Goal: Information Seeking & Learning: Check status

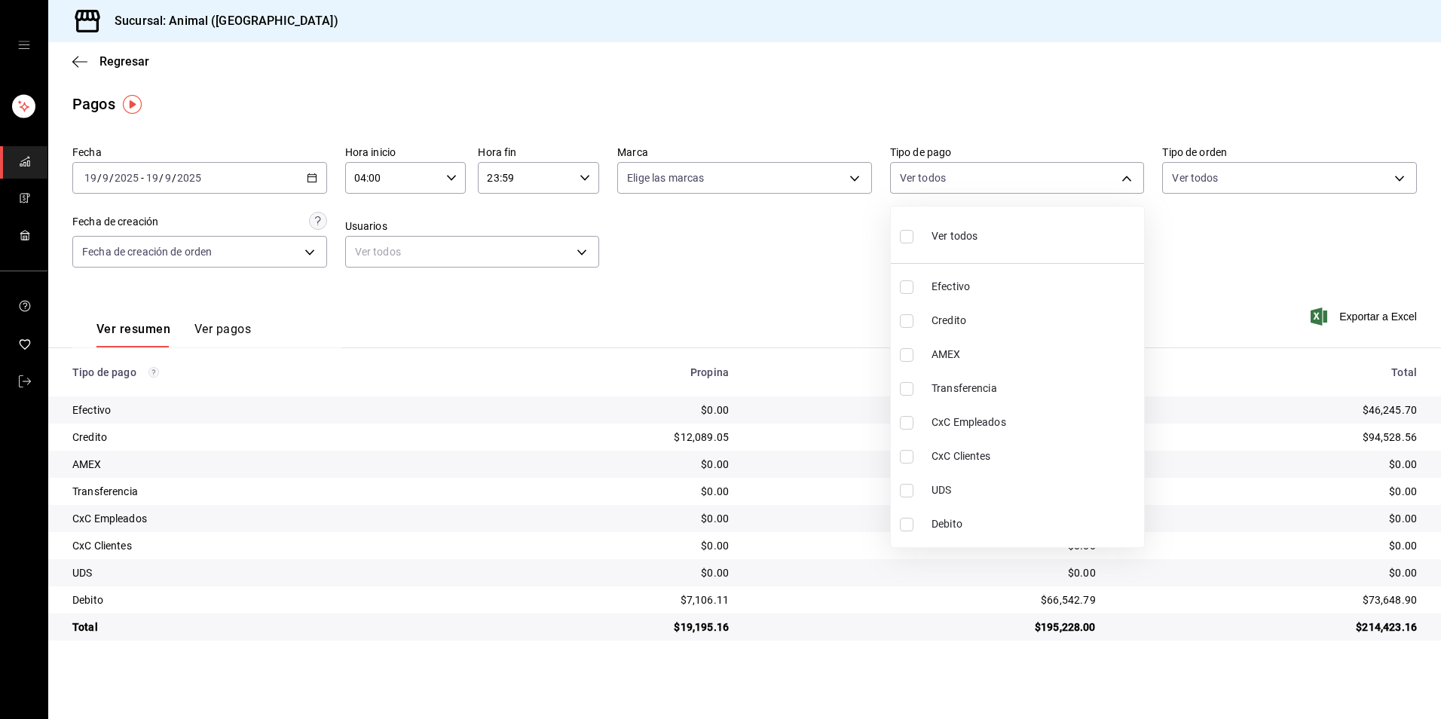
click at [968, 326] on span "Credito" at bounding box center [1034, 321] width 206 height 16
type input "235ce608-f464-428a-9a71-314f665367d1"
checkbox input "true"
click at [980, 513] on li "Debito" at bounding box center [1017, 524] width 253 height 34
type input "235ce608-f464-428a-9a71-314f665367d1,c7b29183-a811-4137-9cfa-21a61cd2bc4a"
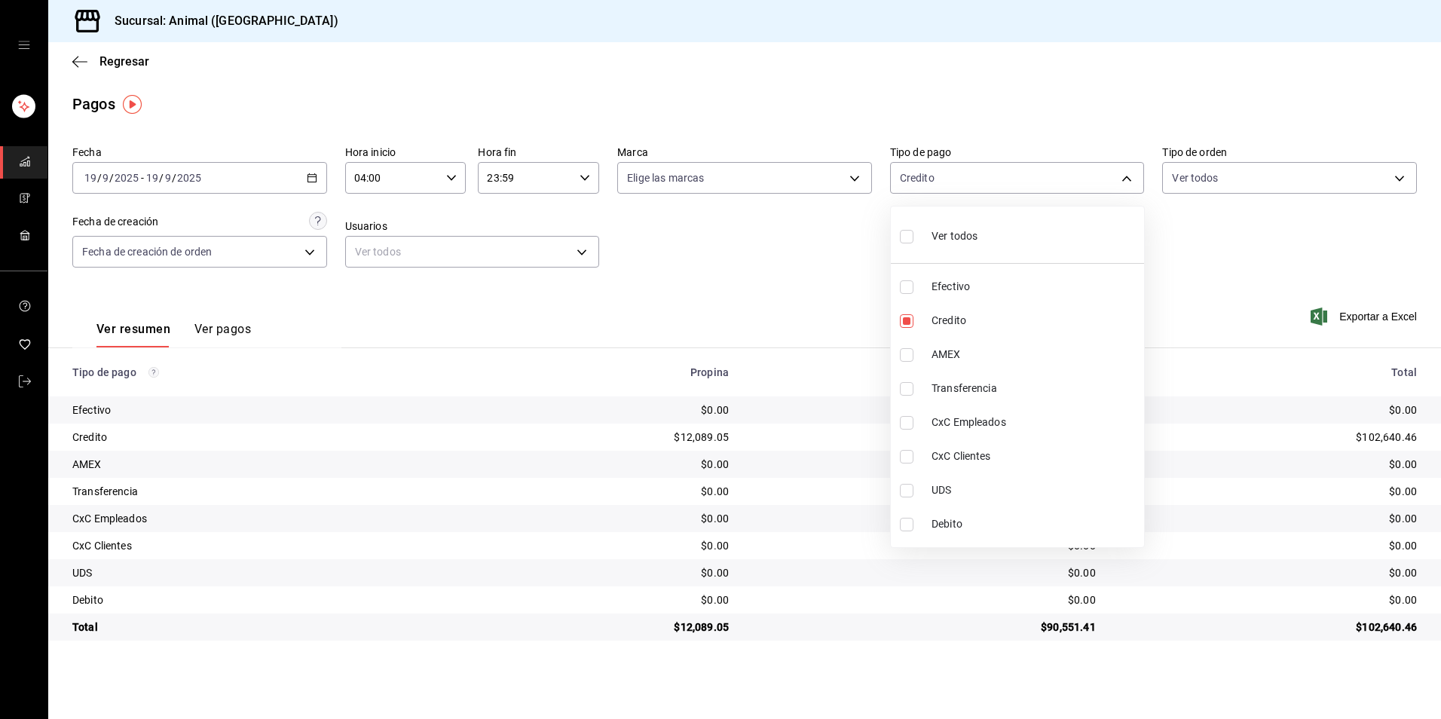
checkbox input "true"
click at [1034, 524] on span "Debito" at bounding box center [1034, 524] width 206 height 16
type input "235ce608-f464-428a-9a71-314f665367d1"
checkbox input "false"
click at [1064, 329] on li "Credito" at bounding box center [1017, 321] width 253 height 34
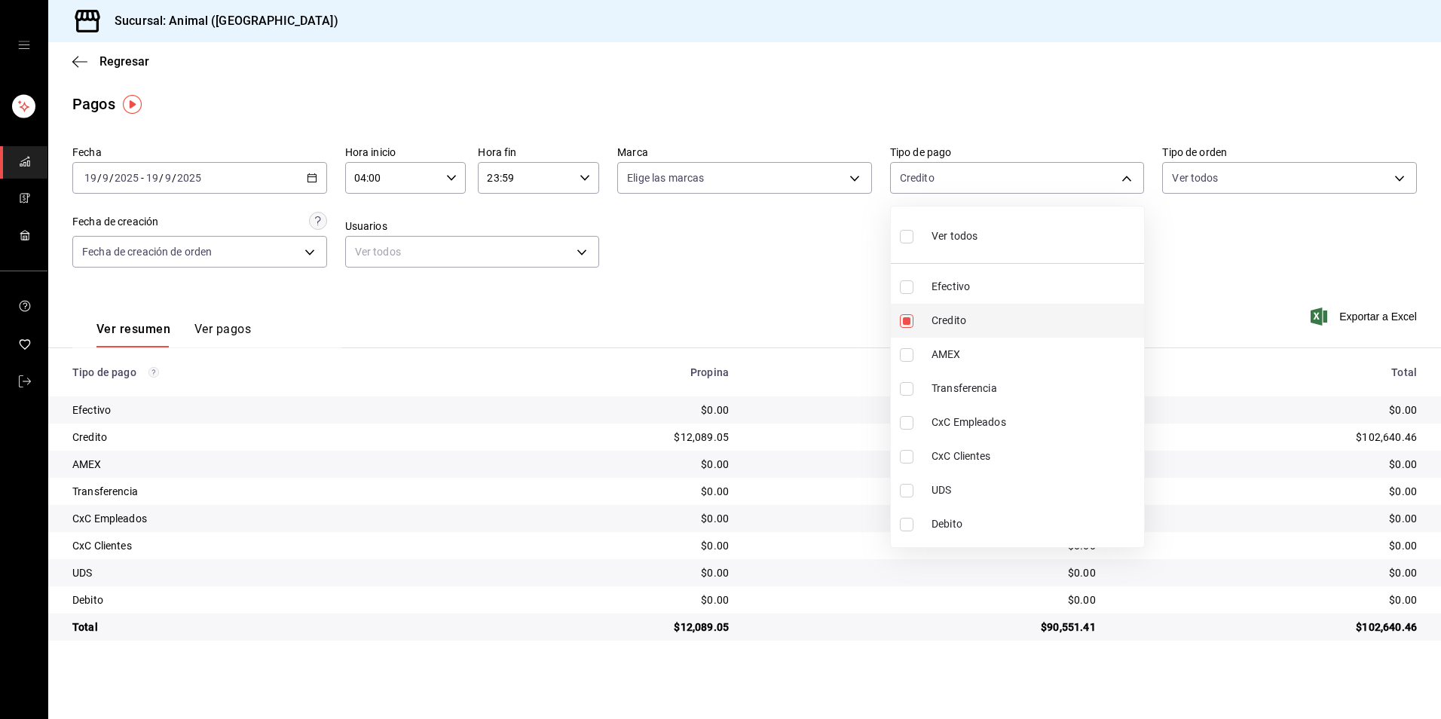
checkbox input "false"
click at [977, 328] on span "Credito" at bounding box center [1034, 321] width 206 height 16
type input "235ce608-f464-428a-9a71-314f665367d1"
checkbox input "true"
click at [981, 527] on span "Debito" at bounding box center [1034, 524] width 206 height 16
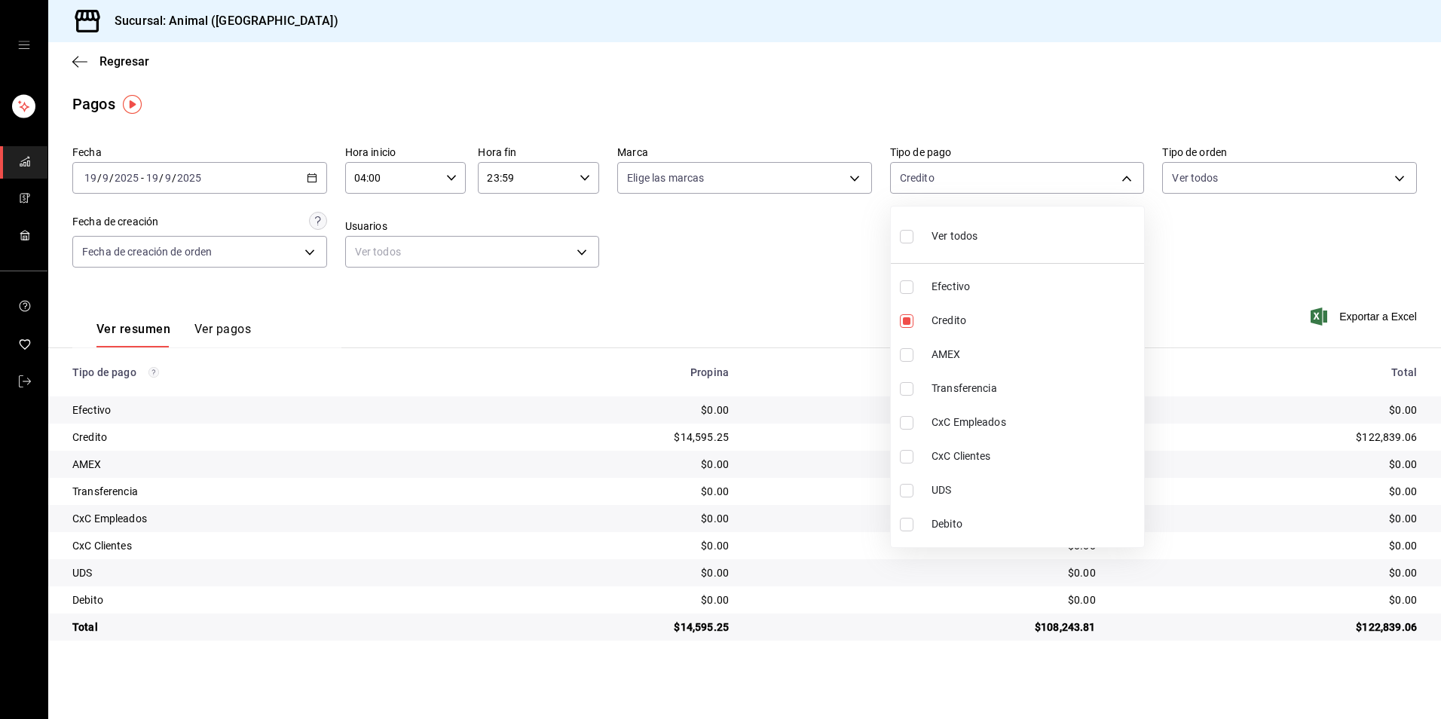
type input "235ce608-f464-428a-9a71-314f665367d1,c7b29183-a811-4137-9cfa-21a61cd2bc4a"
checkbox input "true"
click at [975, 528] on span "Debito" at bounding box center [1034, 524] width 206 height 16
type input "235ce608-f464-428a-9a71-314f665367d1"
checkbox input "false"
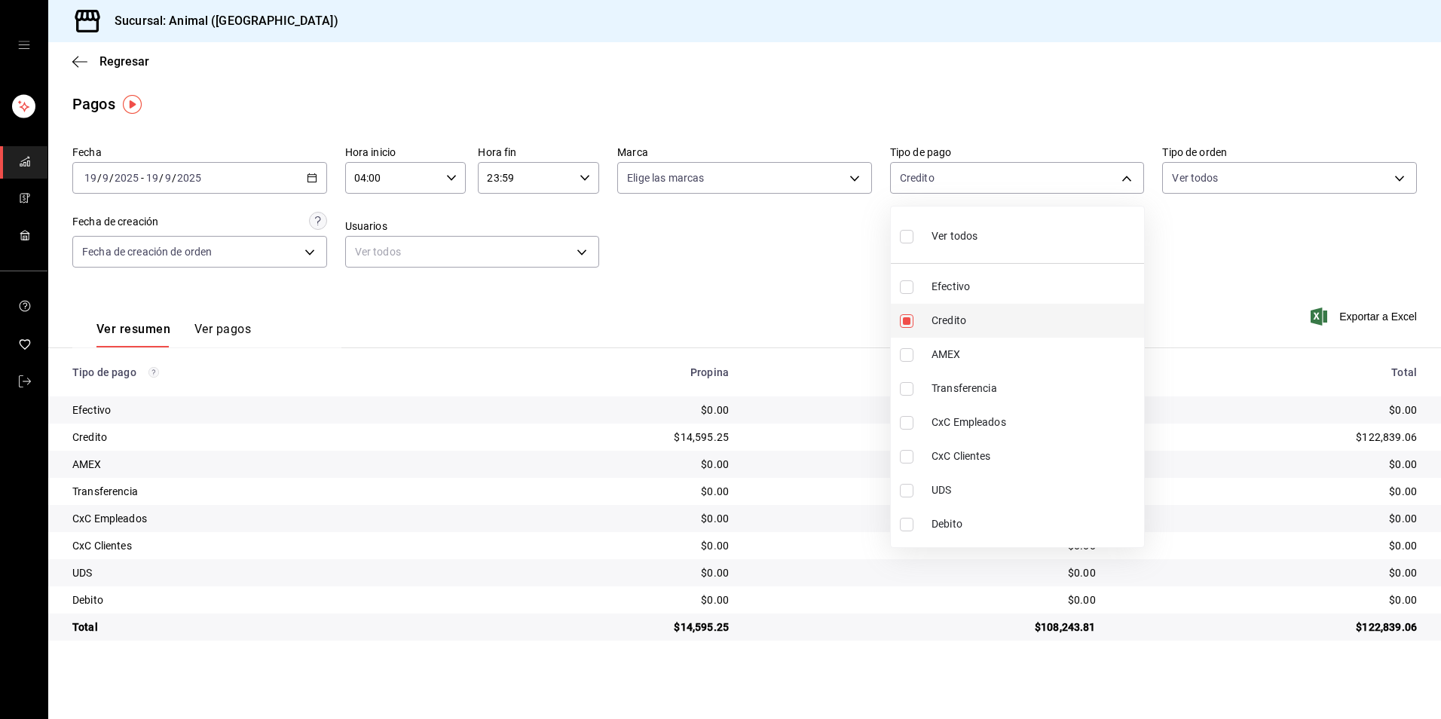
click at [956, 327] on span "Credito" at bounding box center [1034, 321] width 206 height 16
checkbox input "false"
click at [937, 324] on span "Credito" at bounding box center [1034, 321] width 206 height 16
type input "235ce608-f464-428a-9a71-314f665367d1"
checkbox input "true"
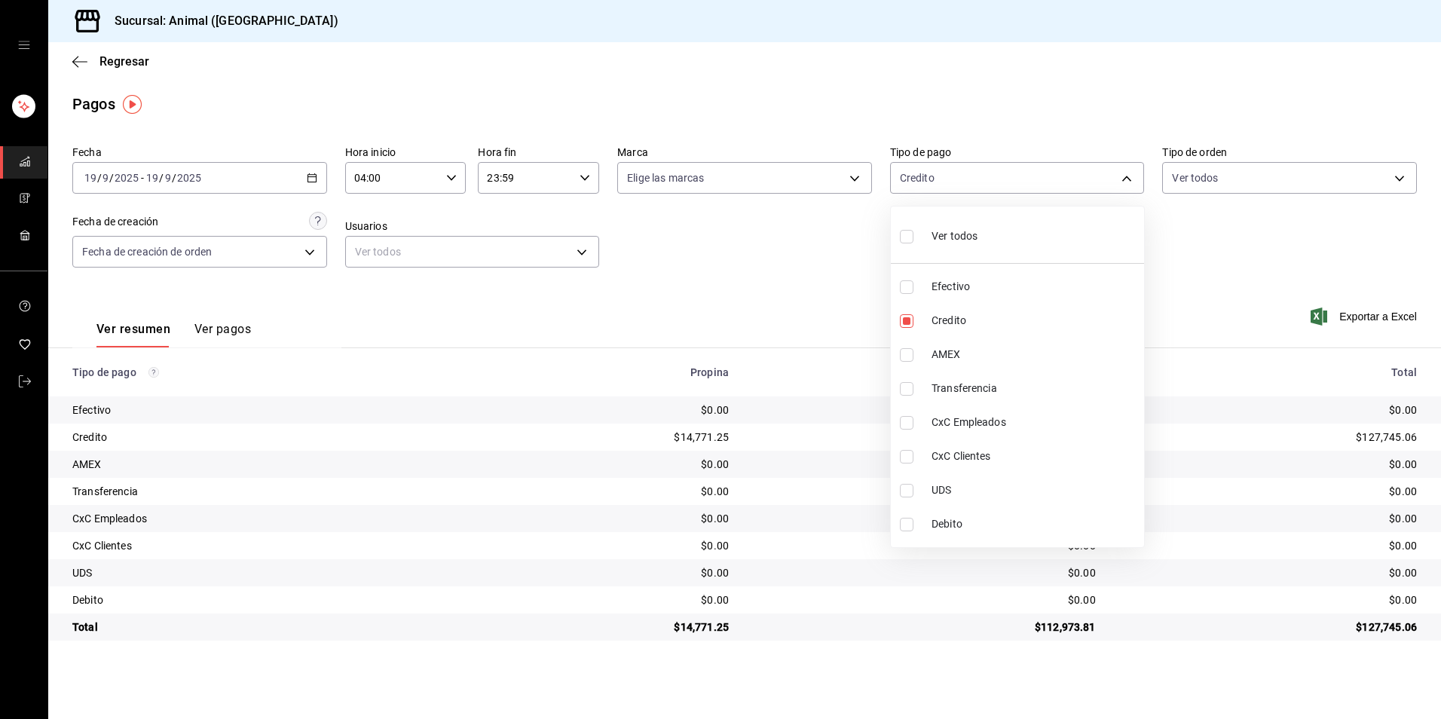
click at [968, 521] on span "Debito" at bounding box center [1034, 524] width 206 height 16
type input "235ce608-f464-428a-9a71-314f665367d1,c7b29183-a811-4137-9cfa-21a61cd2bc4a"
checkbox input "true"
click at [953, 240] on span "Ver todos" at bounding box center [954, 236] width 46 height 16
type input "b84c62b8-b02c-4970-ab2e-e166616419f2,235ce608-f464-428a-9a71-314f665367d1,53567…"
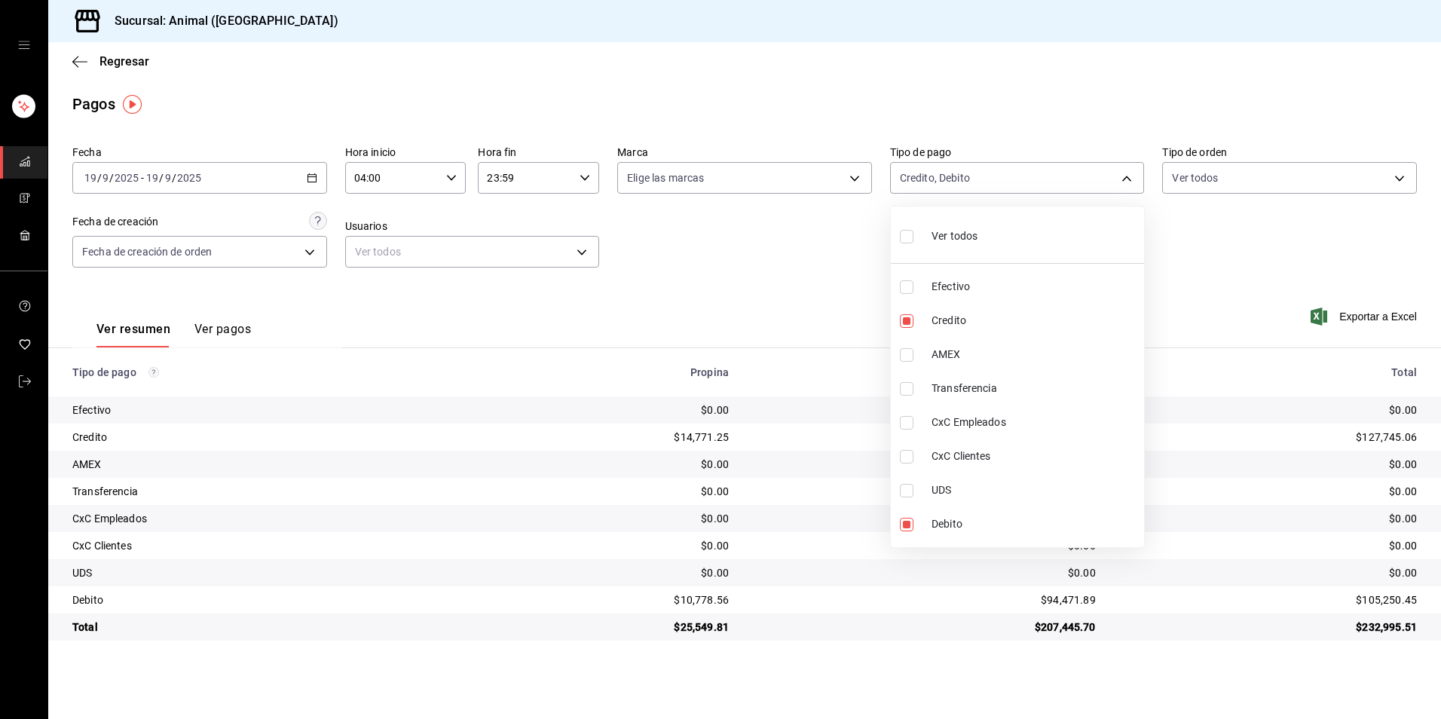
checkbox input "true"
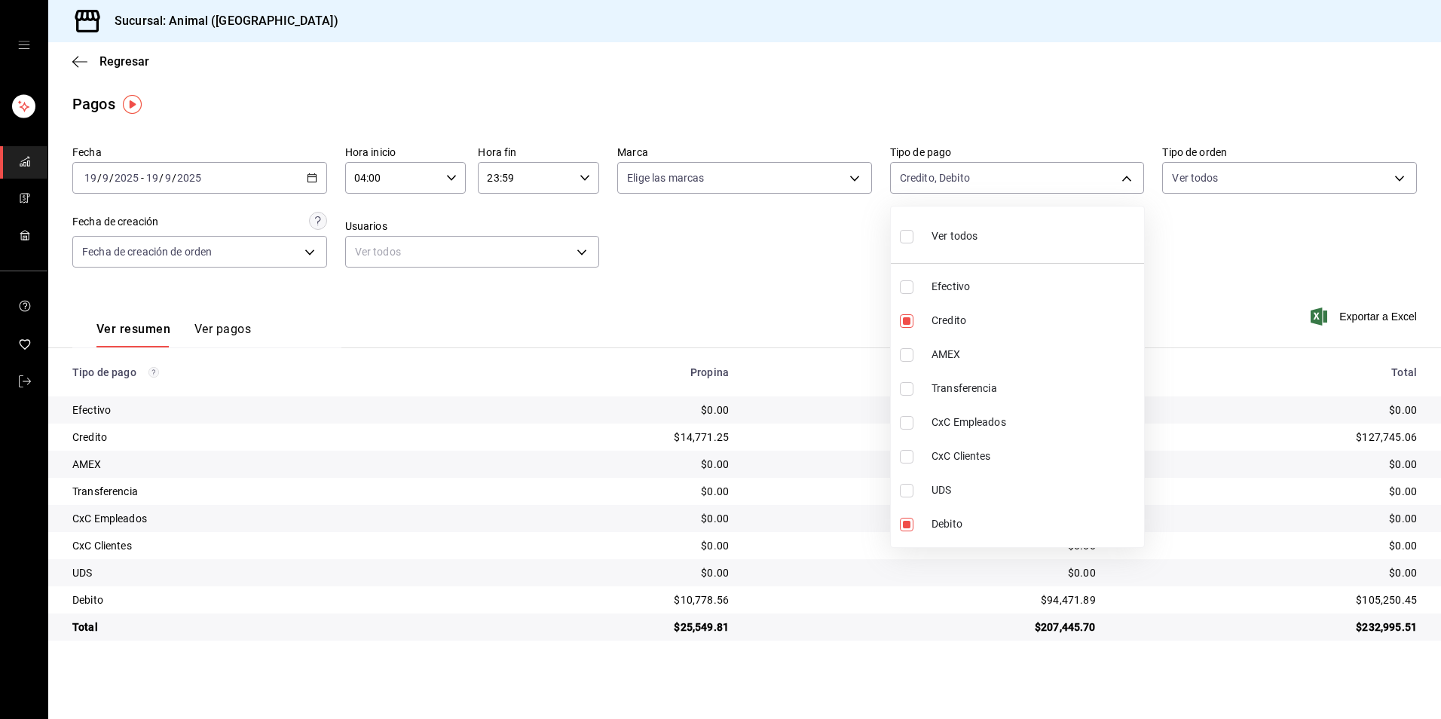
checkbox input "true"
click at [953, 240] on span "Ver todos" at bounding box center [954, 236] width 46 height 16
checkbox input "false"
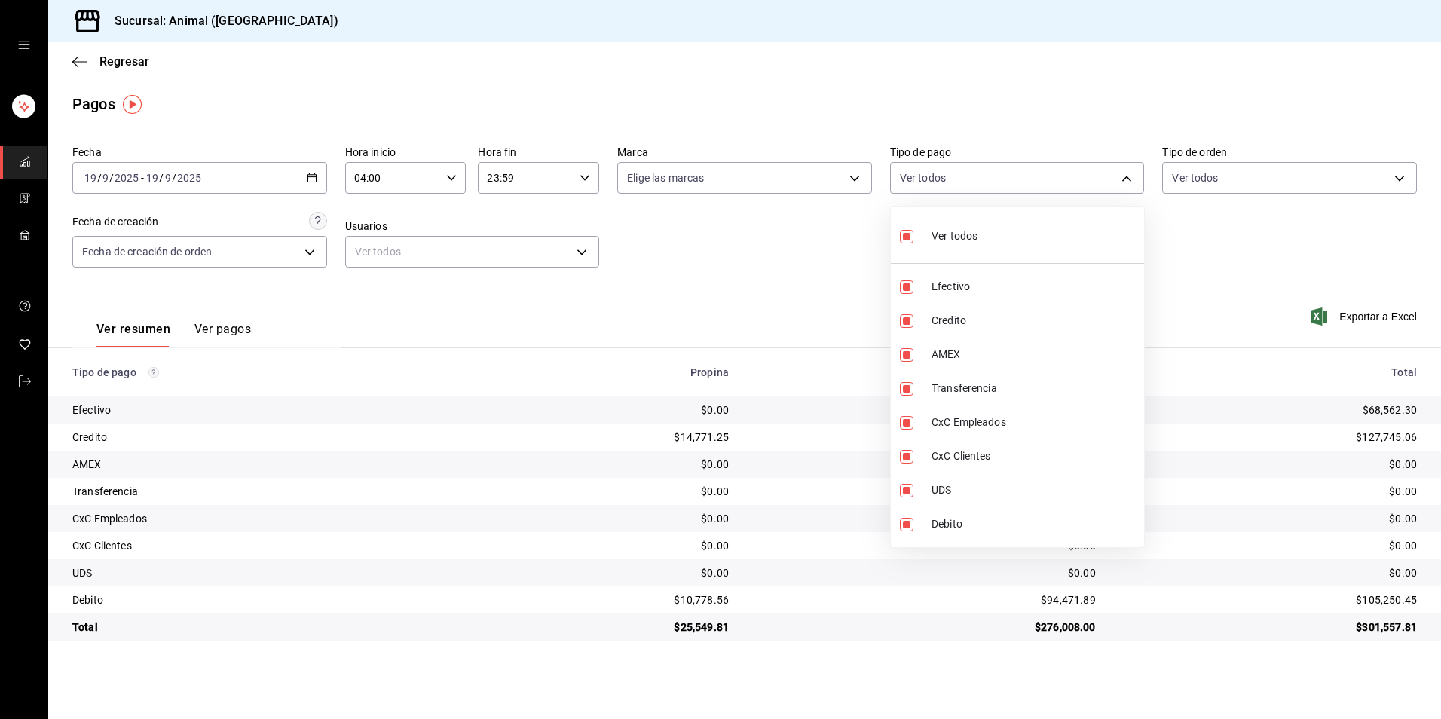
checkbox input "false"
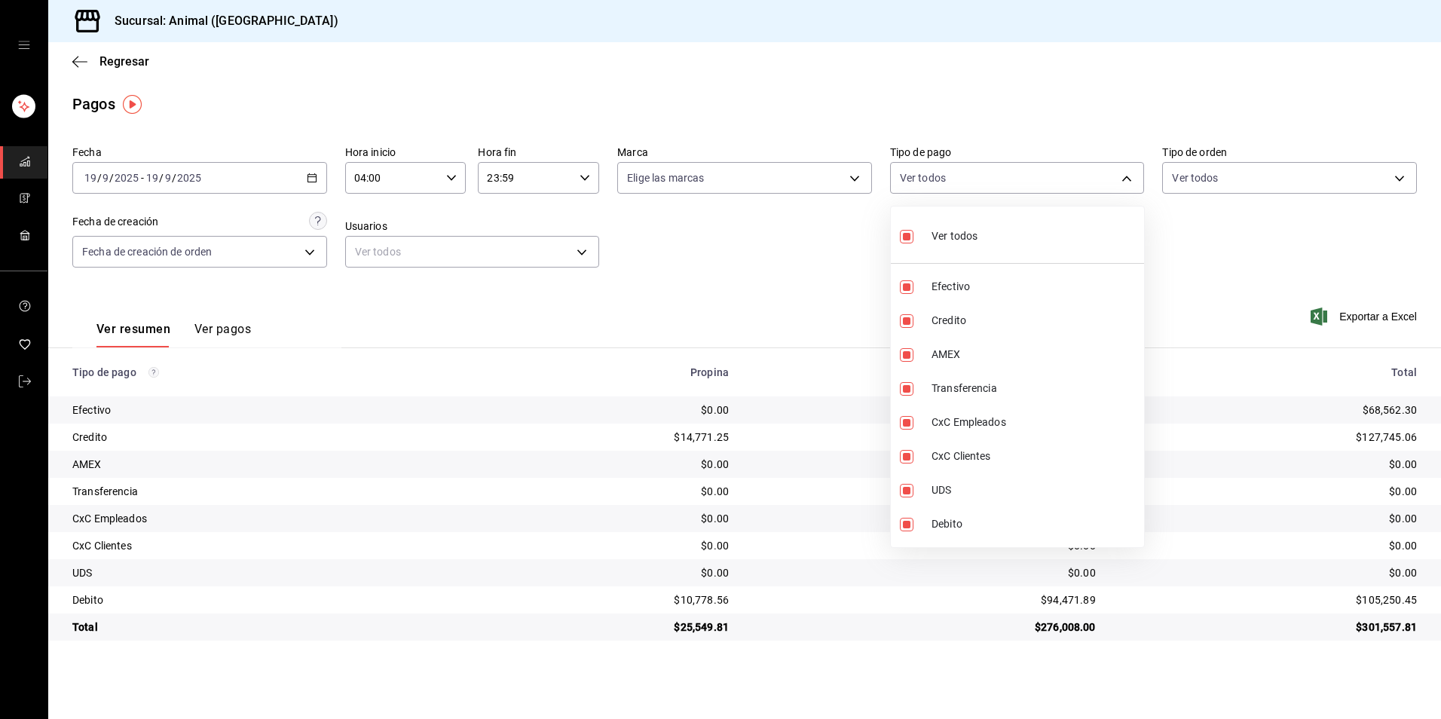
checkbox input "false"
click at [964, 316] on span "Credito" at bounding box center [1034, 321] width 206 height 16
type input "235ce608-f464-428a-9a71-314f665367d1"
checkbox input "true"
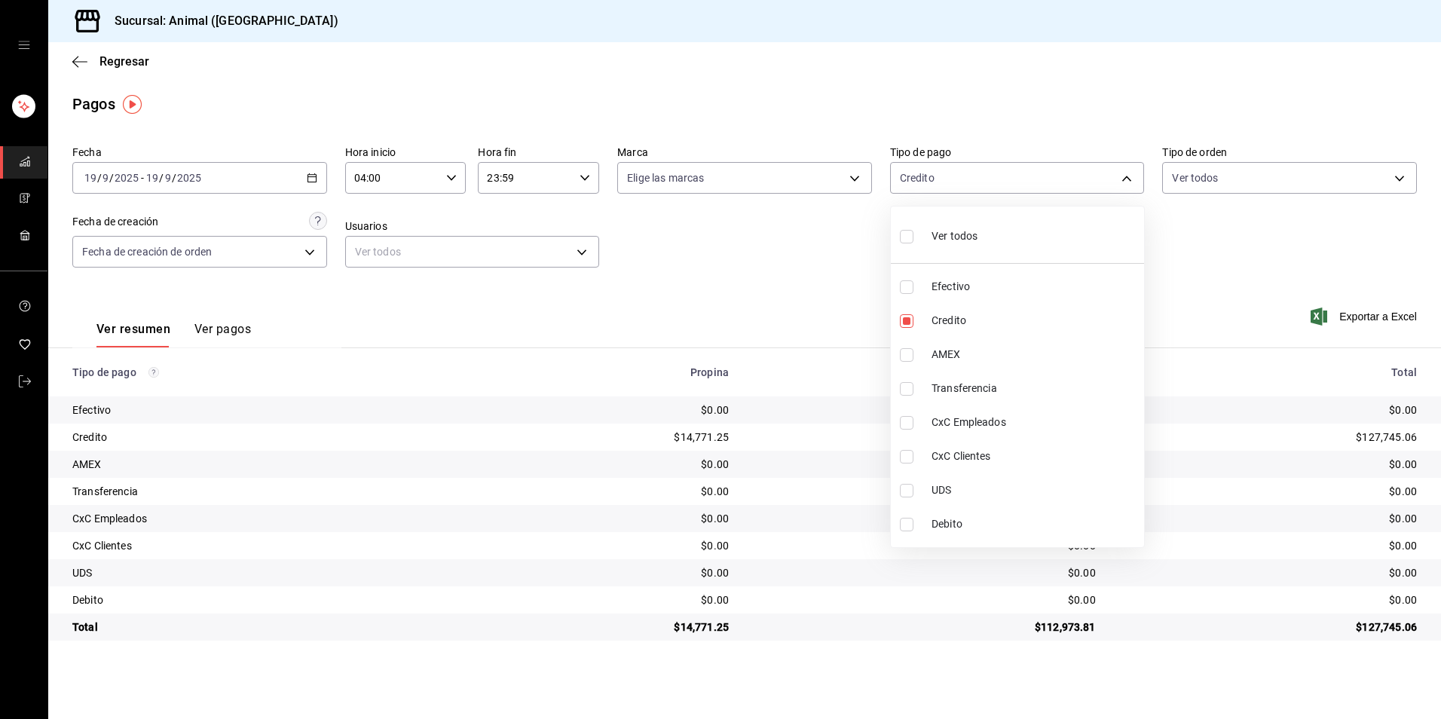
click at [979, 519] on span "Debito" at bounding box center [1034, 524] width 206 height 16
type input "235ce608-f464-428a-9a71-314f665367d1,c7b29183-a811-4137-9cfa-21a61cd2bc4a"
checkbox input "true"
click at [979, 519] on span "Debito" at bounding box center [1034, 524] width 206 height 16
type input "235ce608-f464-428a-9a71-314f665367d1"
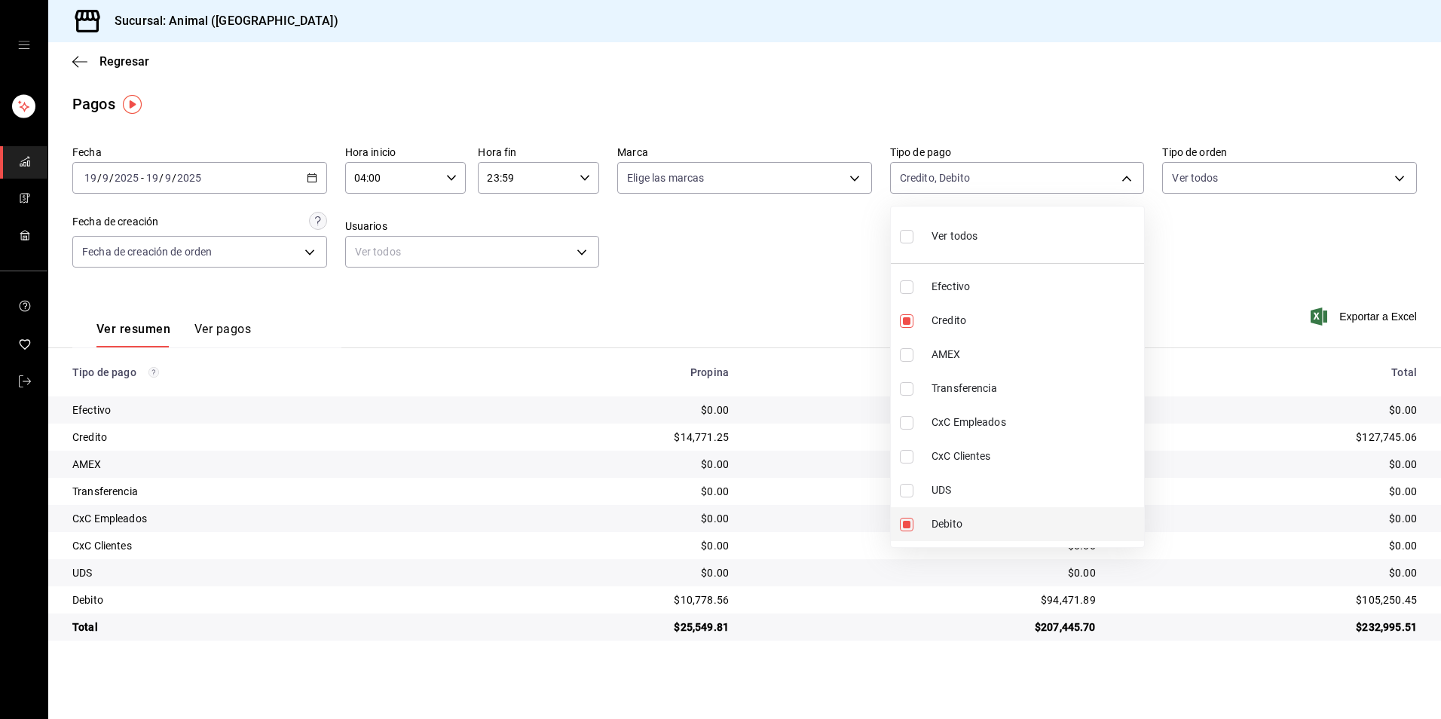
checkbox input "false"
click at [986, 332] on li "Credito" at bounding box center [1017, 321] width 253 height 34
checkbox input "false"
click at [986, 327] on span "Credito" at bounding box center [1034, 321] width 206 height 16
type input "235ce608-f464-428a-9a71-314f665367d1"
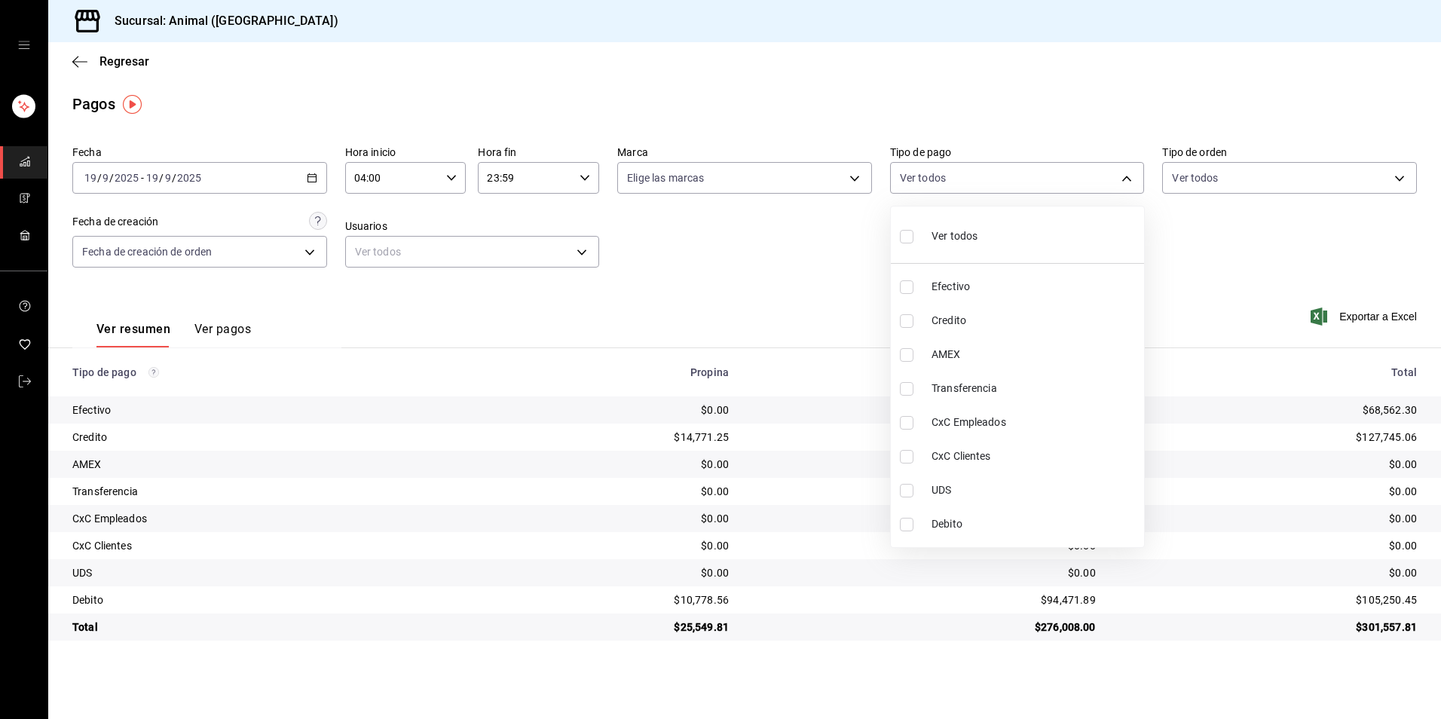
checkbox input "true"
click at [966, 521] on span "Debito" at bounding box center [1034, 524] width 206 height 16
type input "235ce608-f464-428a-9a71-314f665367d1,c7b29183-a811-4137-9cfa-21a61cd2bc4a"
checkbox input "true"
click at [1035, 319] on span "Credito" at bounding box center [1034, 321] width 206 height 16
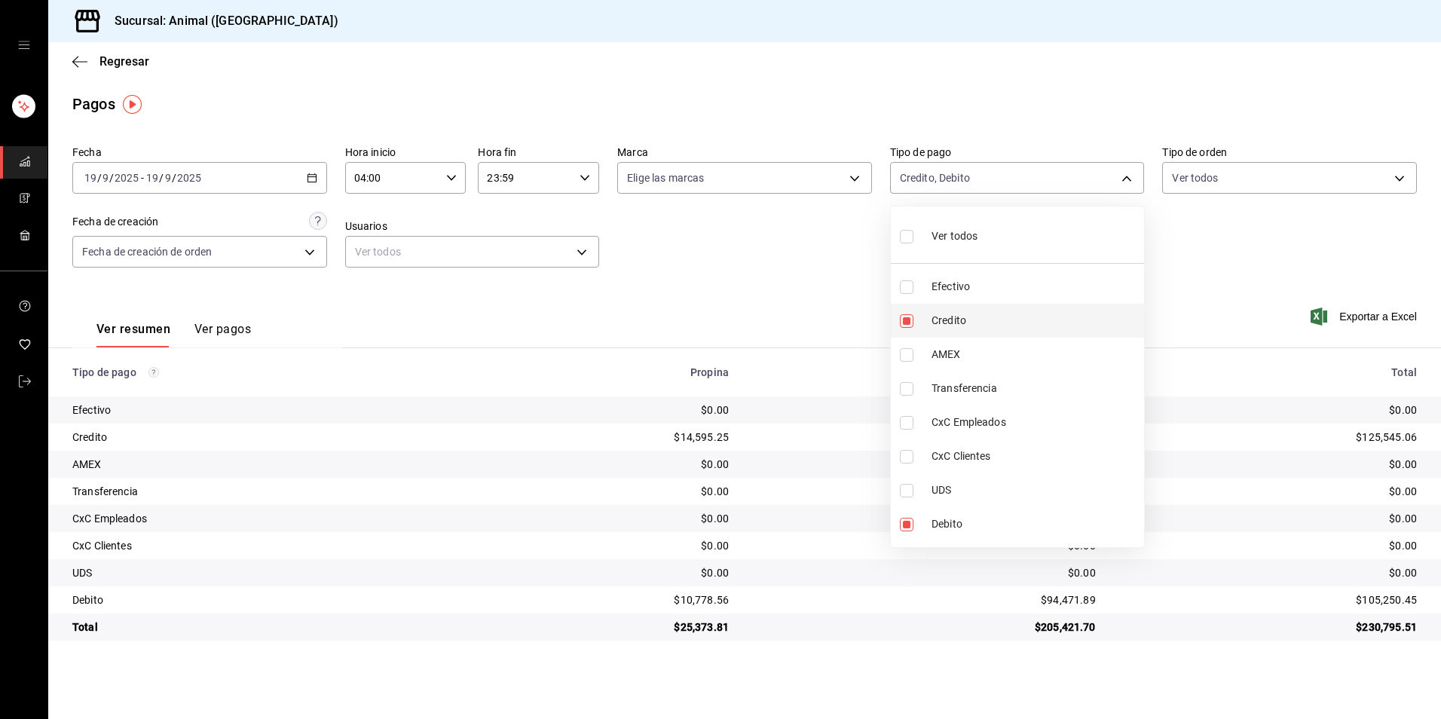
type input "c7b29183-a811-4137-9cfa-21a61cd2bc4a"
checkbox input "false"
click at [1035, 319] on span "Credito" at bounding box center [1034, 321] width 206 height 16
type input "c7b29183-a811-4137-9cfa-21a61cd2bc4a,235ce608-f464-428a-9a71-314f665367d1"
checkbox input "true"
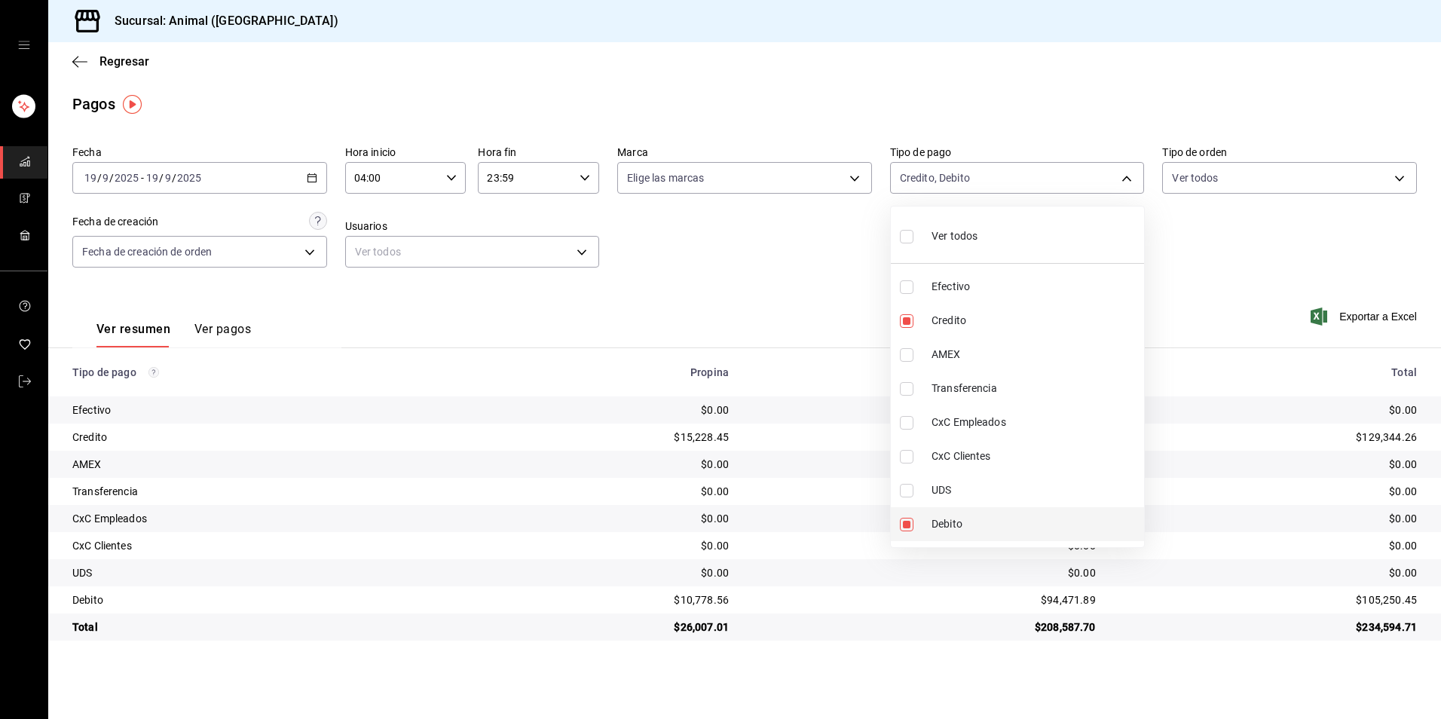
click at [994, 520] on span "Debito" at bounding box center [1034, 524] width 206 height 16
type input "235ce608-f464-428a-9a71-314f665367d1"
checkbox input "false"
click at [1028, 327] on span "Credito" at bounding box center [1034, 321] width 206 height 16
checkbox input "false"
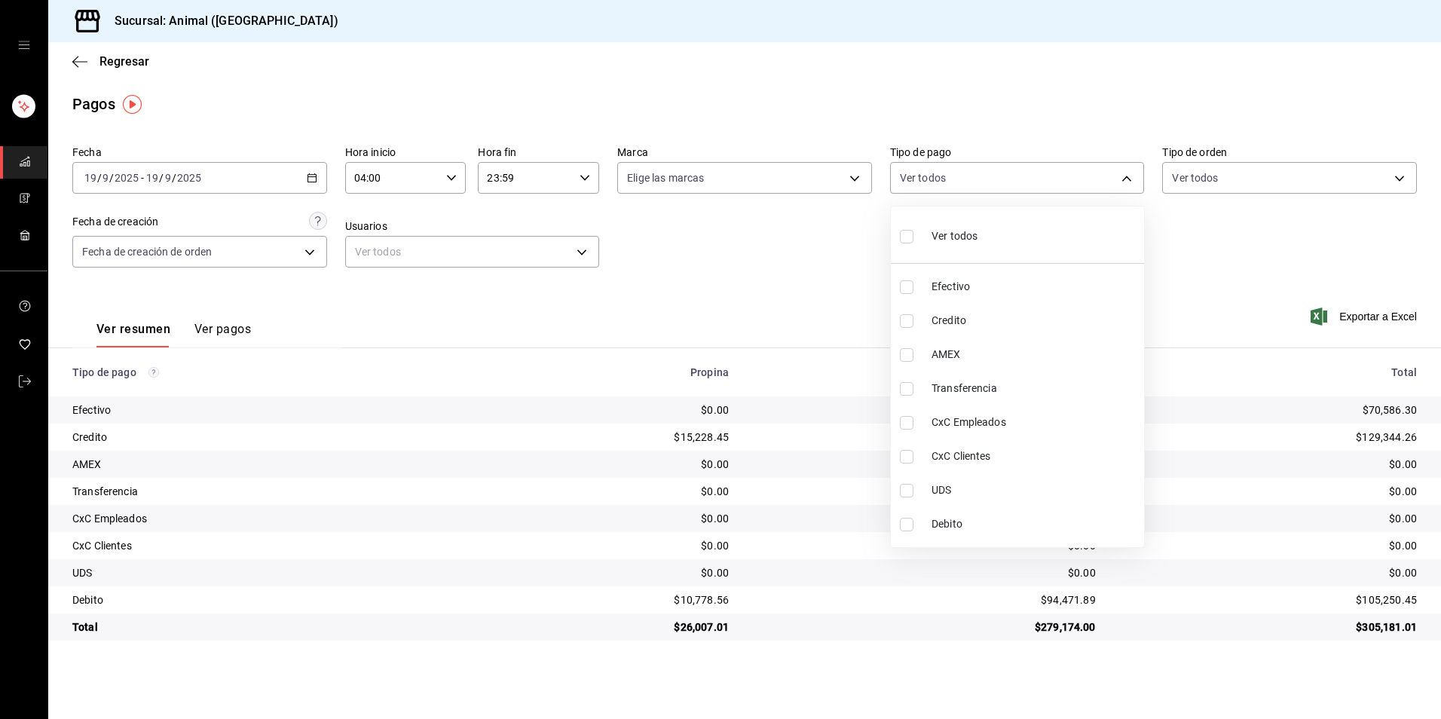
click at [513, 179] on div at bounding box center [720, 359] width 1441 height 719
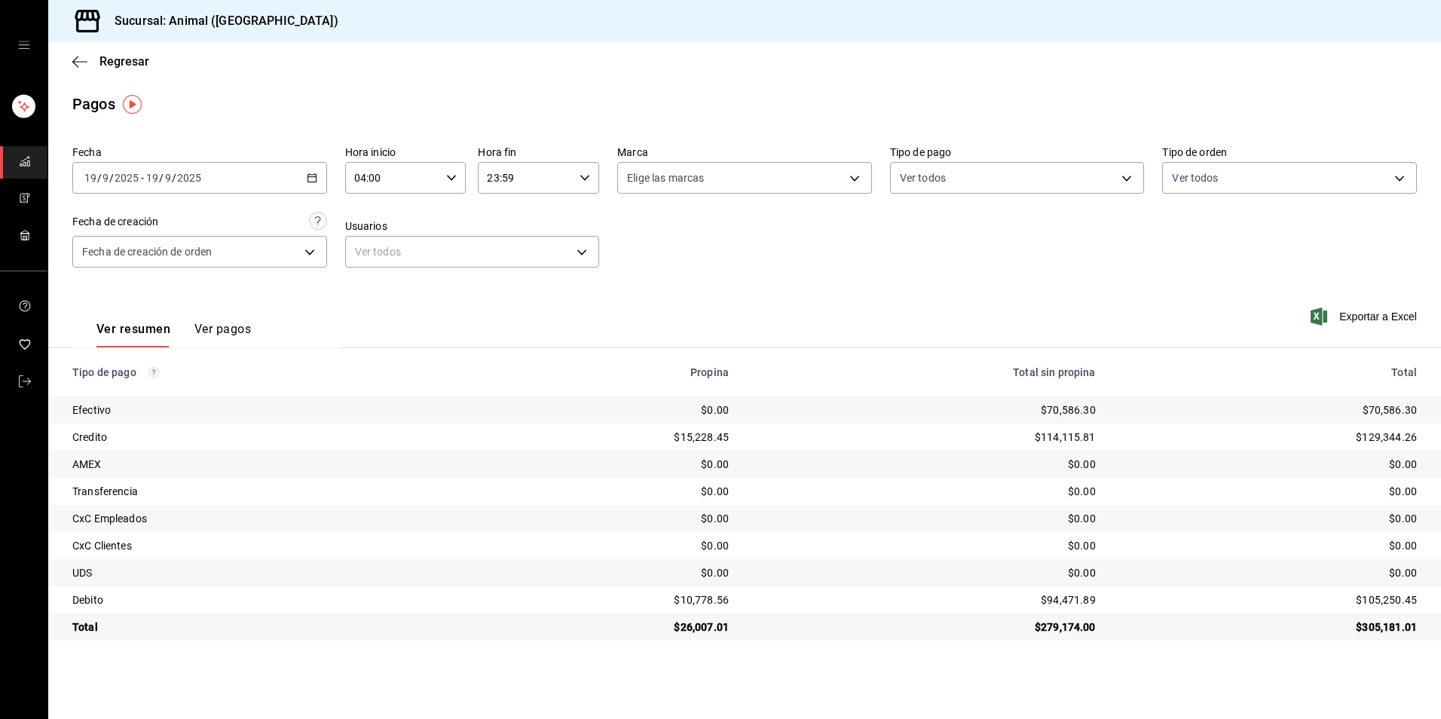
click at [513, 179] on input "23:59" at bounding box center [526, 178] width 96 height 30
click at [311, 178] on div at bounding box center [720, 359] width 1441 height 719
click at [311, 178] on icon "button" at bounding box center [312, 178] width 11 height 11
click at [167, 390] on span "Rango de fechas" at bounding box center [143, 393] width 117 height 16
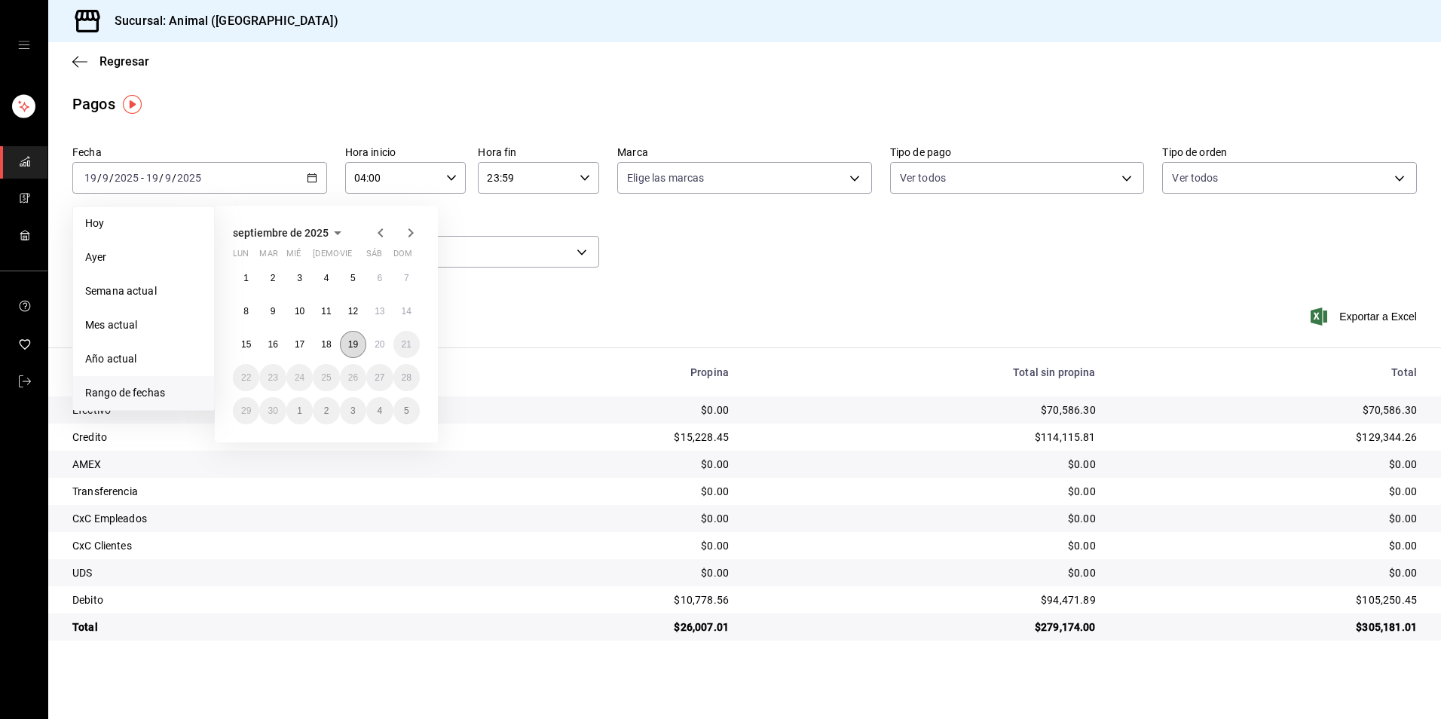
click at [344, 341] on button "19" at bounding box center [353, 344] width 26 height 27
click at [368, 341] on button "20" at bounding box center [379, 344] width 26 height 27
type input "00:00"
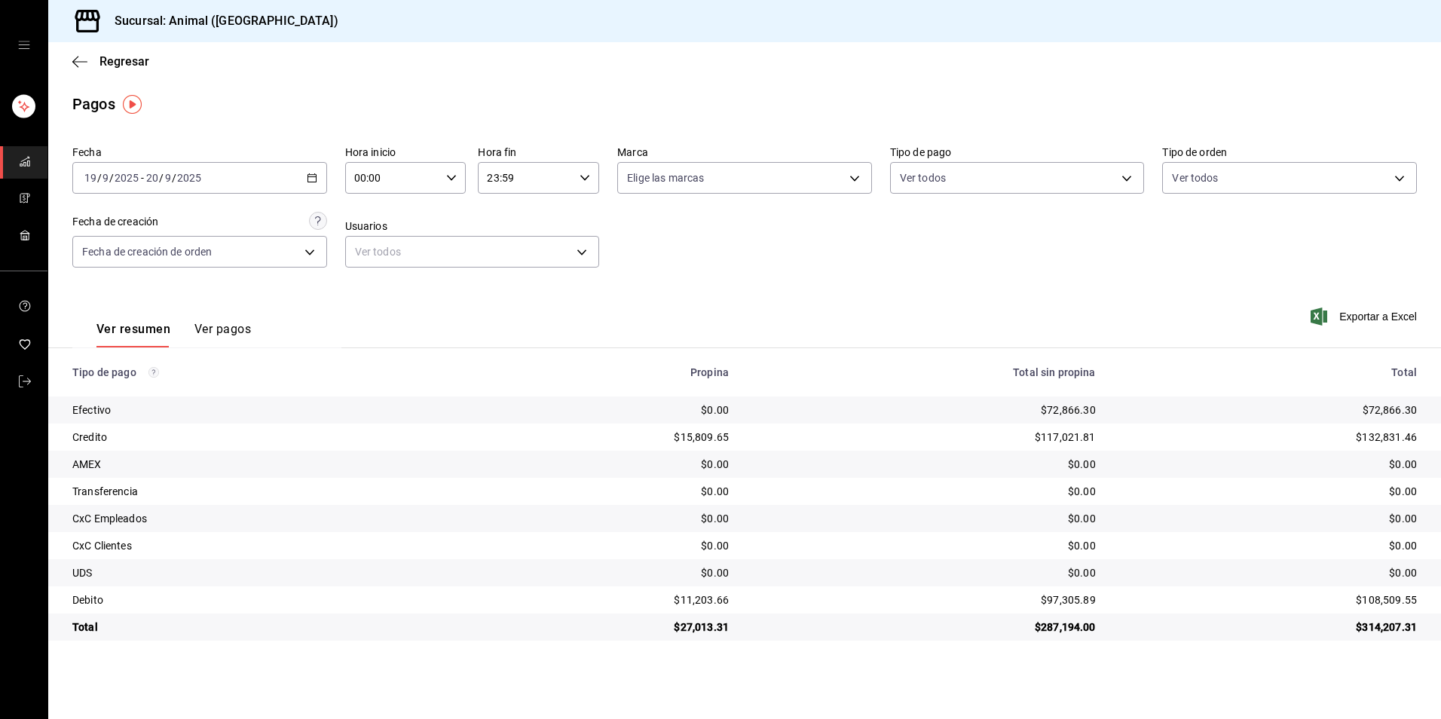
click at [527, 180] on input "23:59" at bounding box center [526, 178] width 96 height 30
click at [573, 215] on span "00" at bounding box center [569, 216] width 37 height 12
click at [500, 300] on button "04" at bounding box center [508, 292] width 55 height 30
type input "04:00"
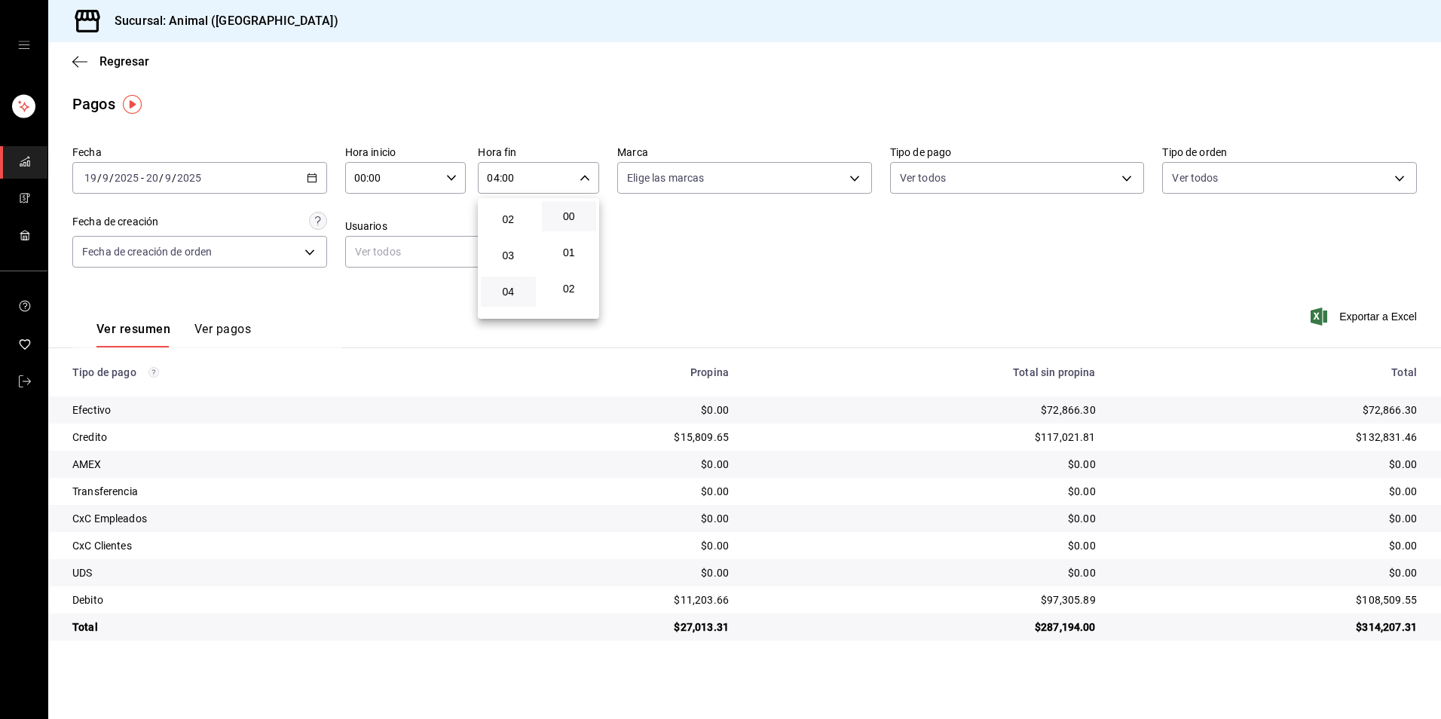
click at [998, 289] on div at bounding box center [720, 359] width 1441 height 719
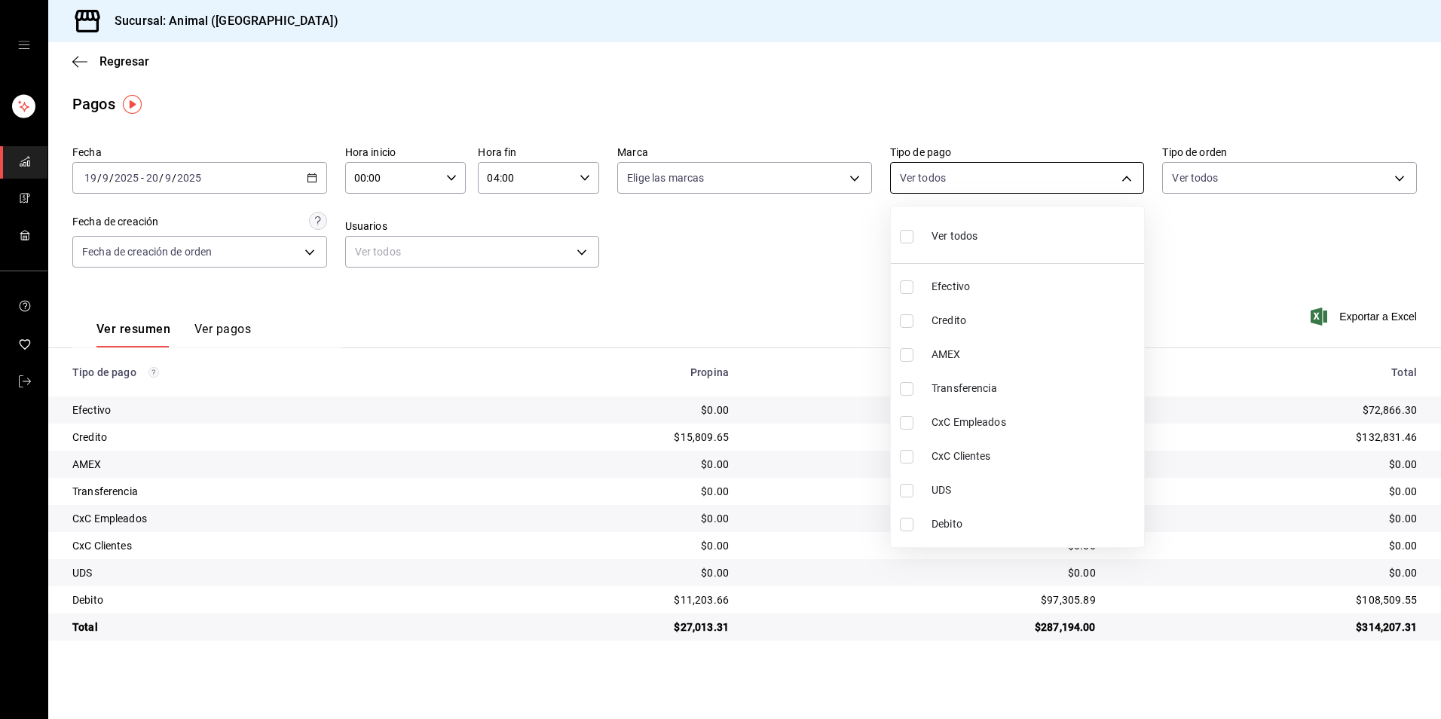
click at [993, 167] on body "Sucursal: Animal (Tijuana) Regresar Pagos Fecha [DATE] [DATE] - [DATE] [DATE] H…" at bounding box center [720, 359] width 1441 height 719
click at [987, 312] on li "Credito" at bounding box center [1017, 321] width 253 height 34
type input "235ce608-f464-428a-9a71-314f665367d1"
checkbox input "true"
click at [973, 518] on span "Debito" at bounding box center [1034, 524] width 206 height 16
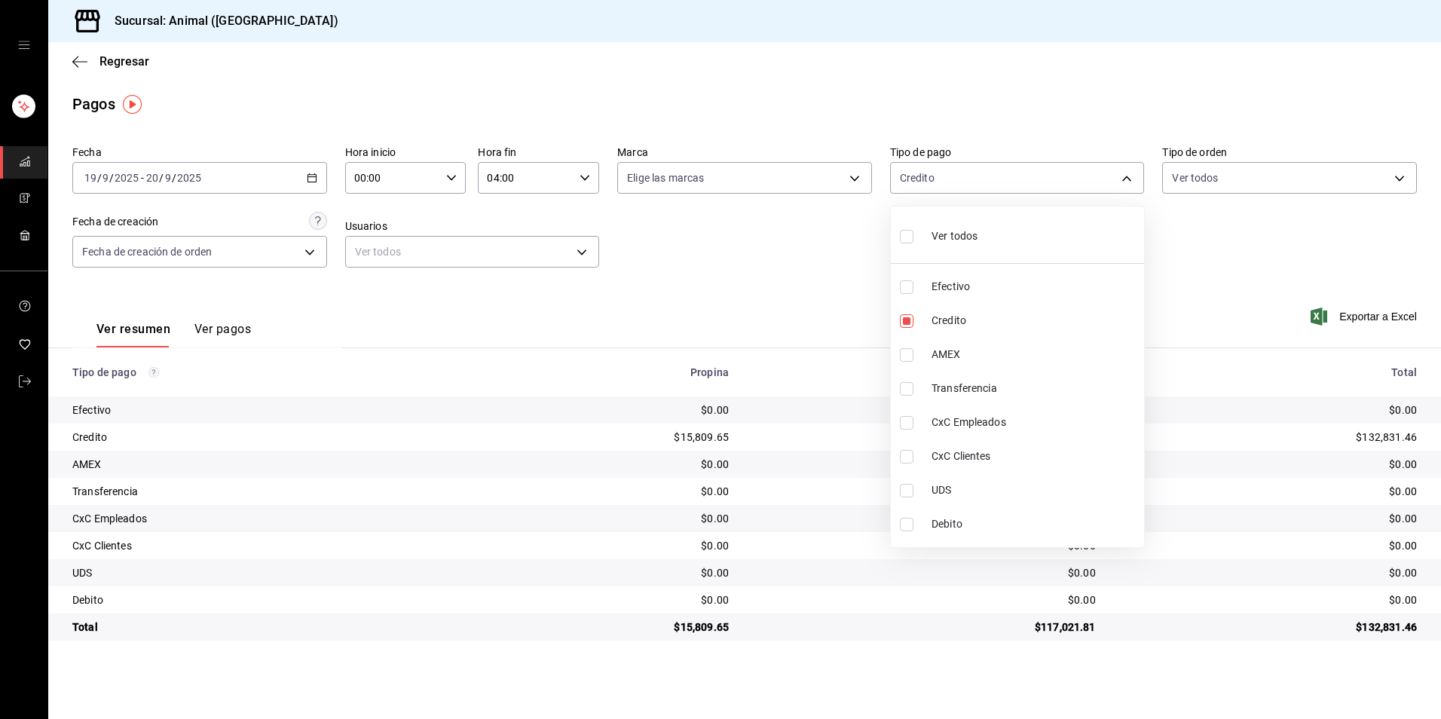
type input "235ce608-f464-428a-9a71-314f665367d1,c7b29183-a811-4137-9cfa-21a61cd2bc4a"
checkbox input "true"
click at [947, 513] on li "Debito" at bounding box center [1017, 524] width 253 height 34
type input "235ce608-f464-428a-9a71-314f665367d1"
checkbox input "false"
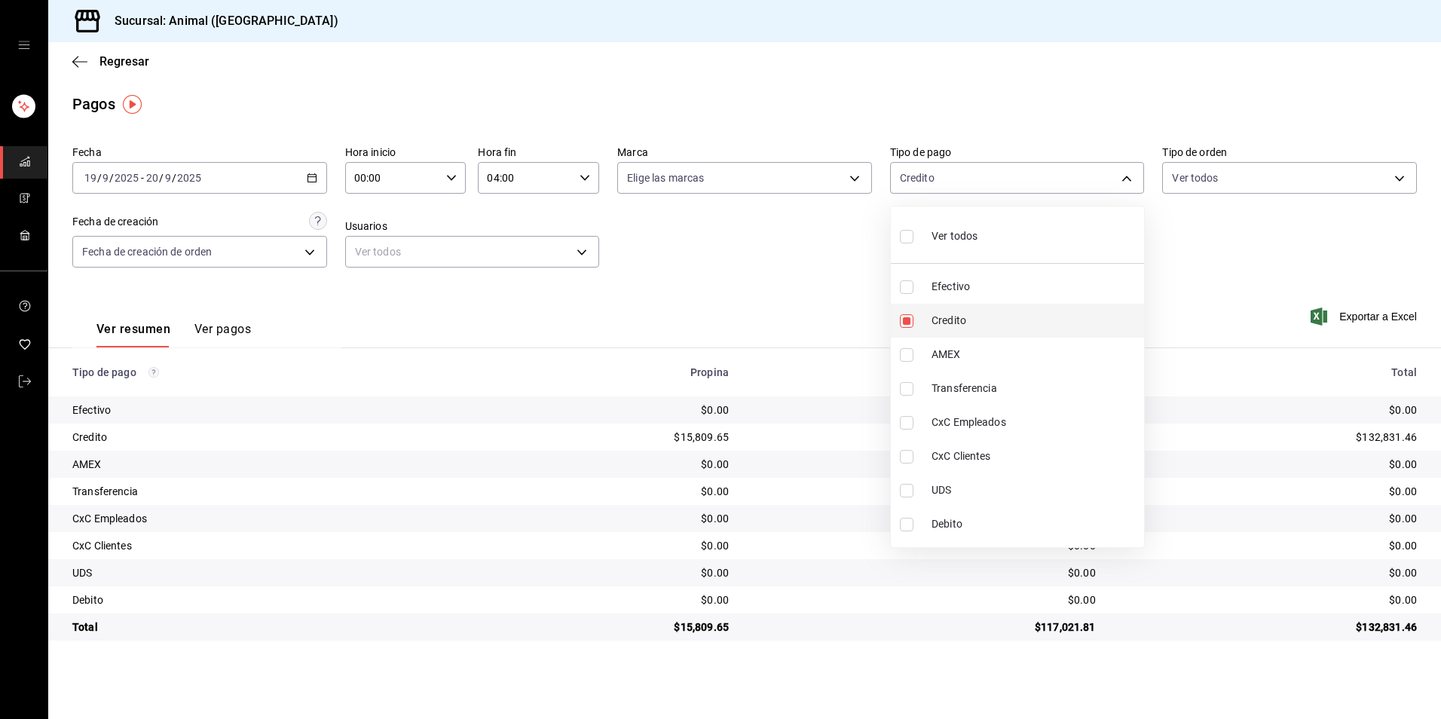
click at [969, 308] on li "Credito" at bounding box center [1017, 321] width 253 height 34
checkbox input "false"
click at [1047, 333] on li "Credito" at bounding box center [1017, 321] width 253 height 34
type input "235ce608-f464-428a-9a71-314f665367d1"
checkbox input "true"
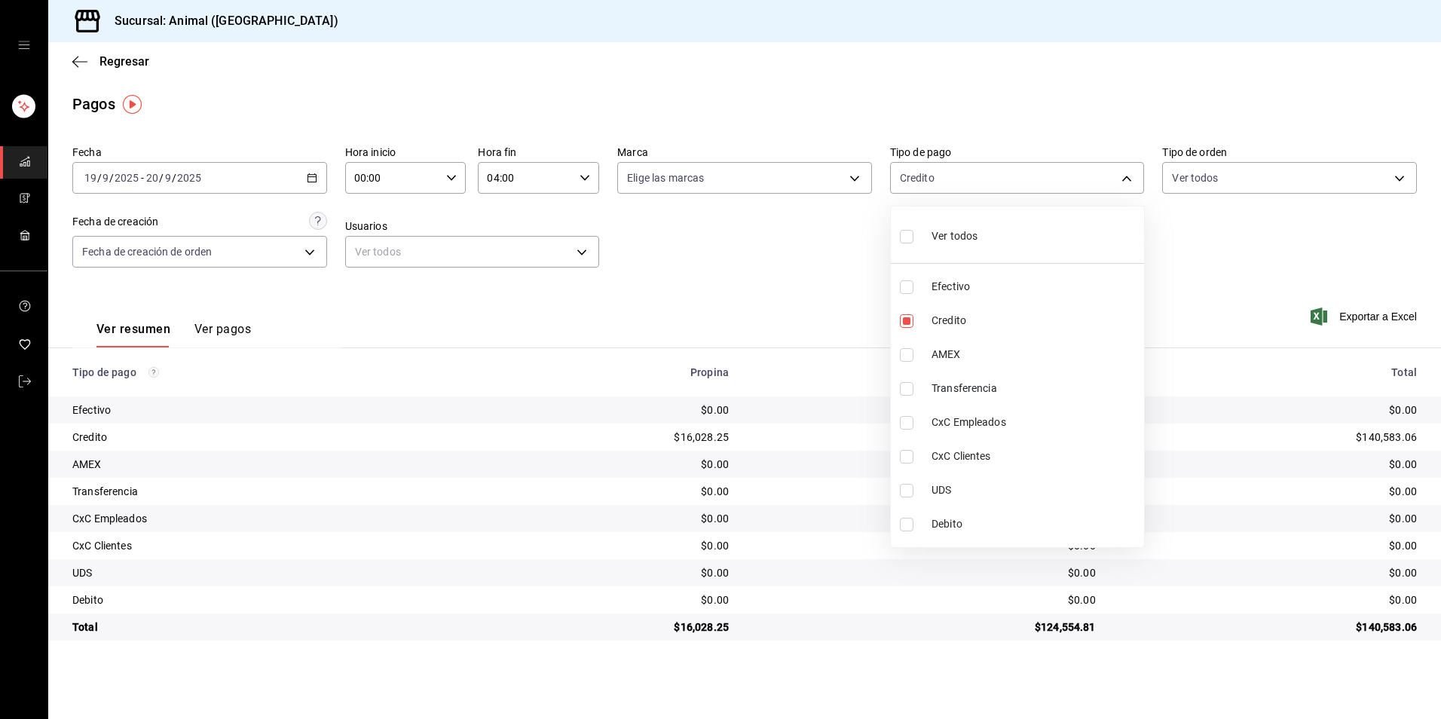
click at [1030, 538] on li "Debito" at bounding box center [1017, 524] width 253 height 34
type input "235ce608-f464-428a-9a71-314f665367d1,c7b29183-a811-4137-9cfa-21a61cd2bc4a"
checkbox input "true"
click at [1030, 538] on li "Debito" at bounding box center [1017, 524] width 253 height 34
type input "235ce608-f464-428a-9a71-314f665367d1"
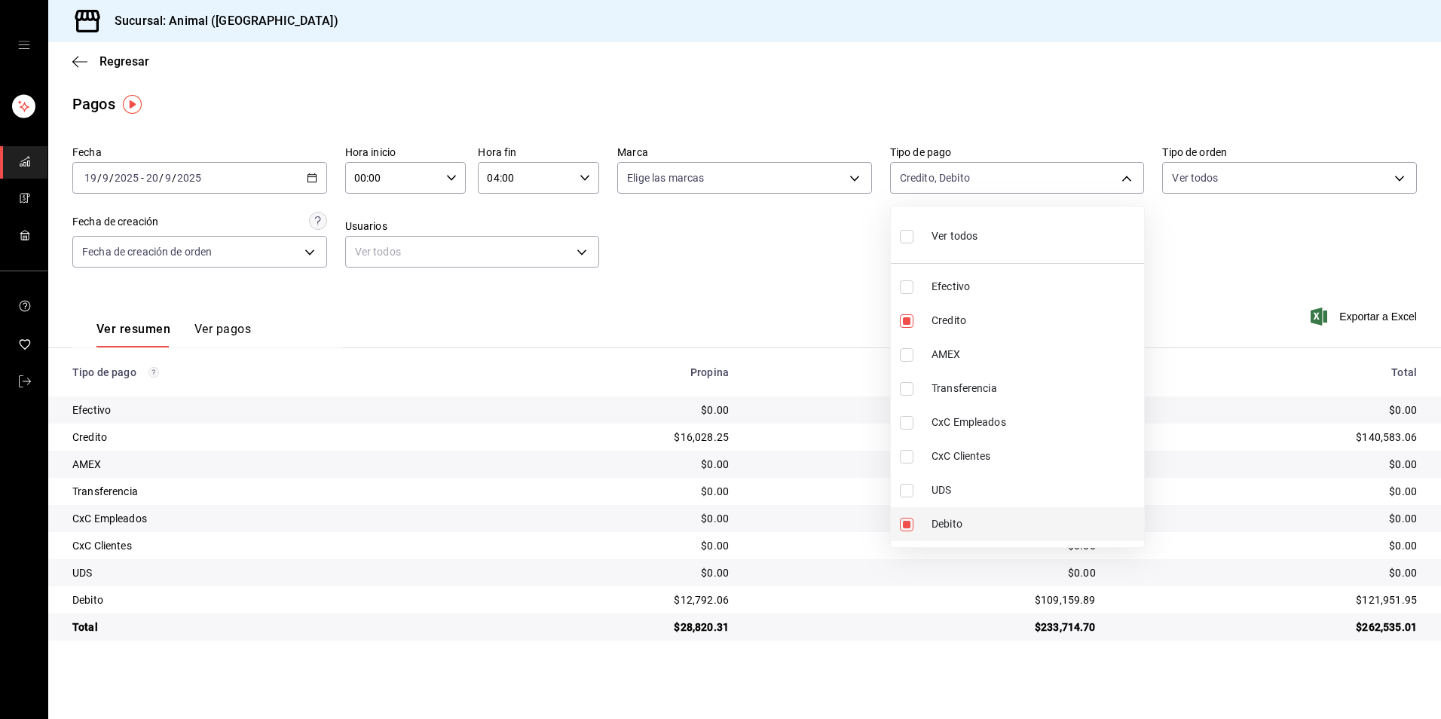
checkbox input "false"
click at [1030, 538] on li "Debito" at bounding box center [1017, 524] width 253 height 34
type input "235ce608-f464-428a-9a71-314f665367d1,c7b29183-a811-4137-9cfa-21a61cd2bc4a"
checkbox input "true"
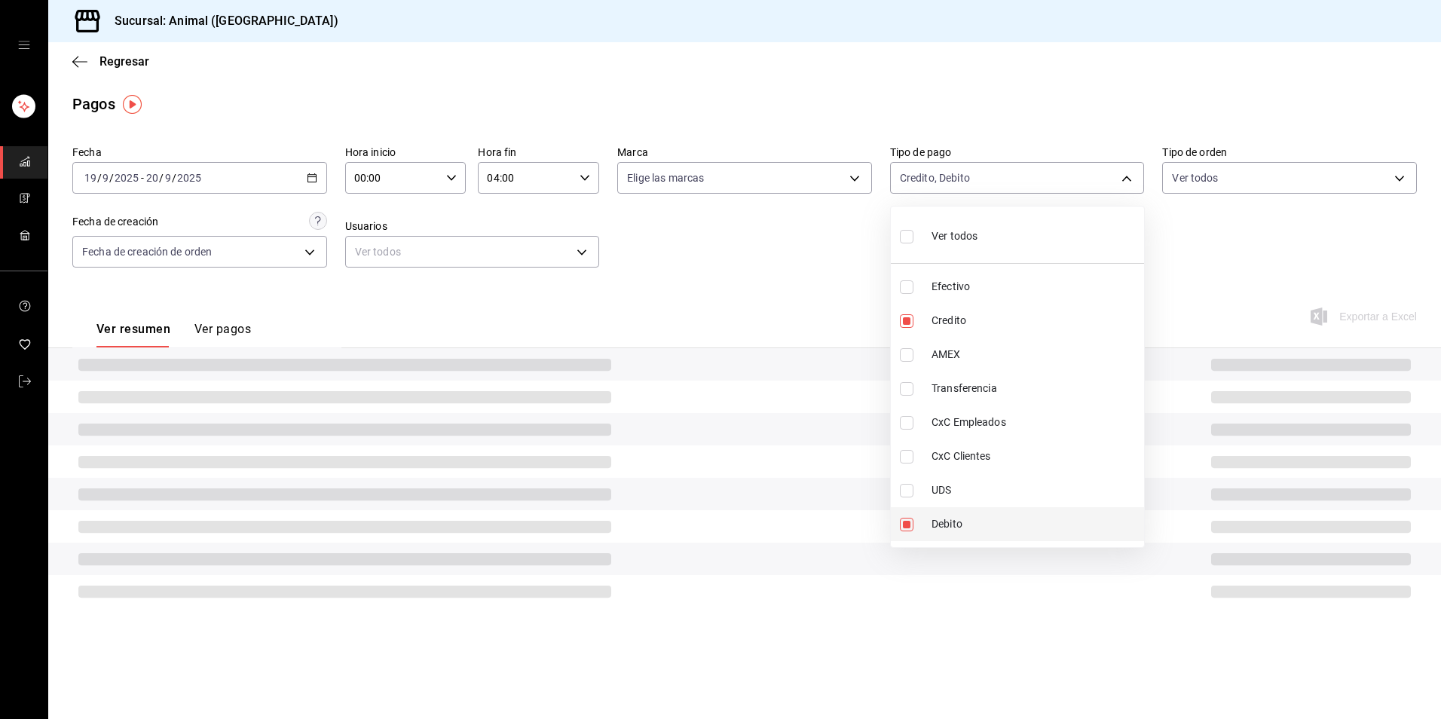
click at [1030, 538] on li "Debito" at bounding box center [1017, 524] width 253 height 34
type input "235ce608-f464-428a-9a71-314f665367d1"
checkbox input "false"
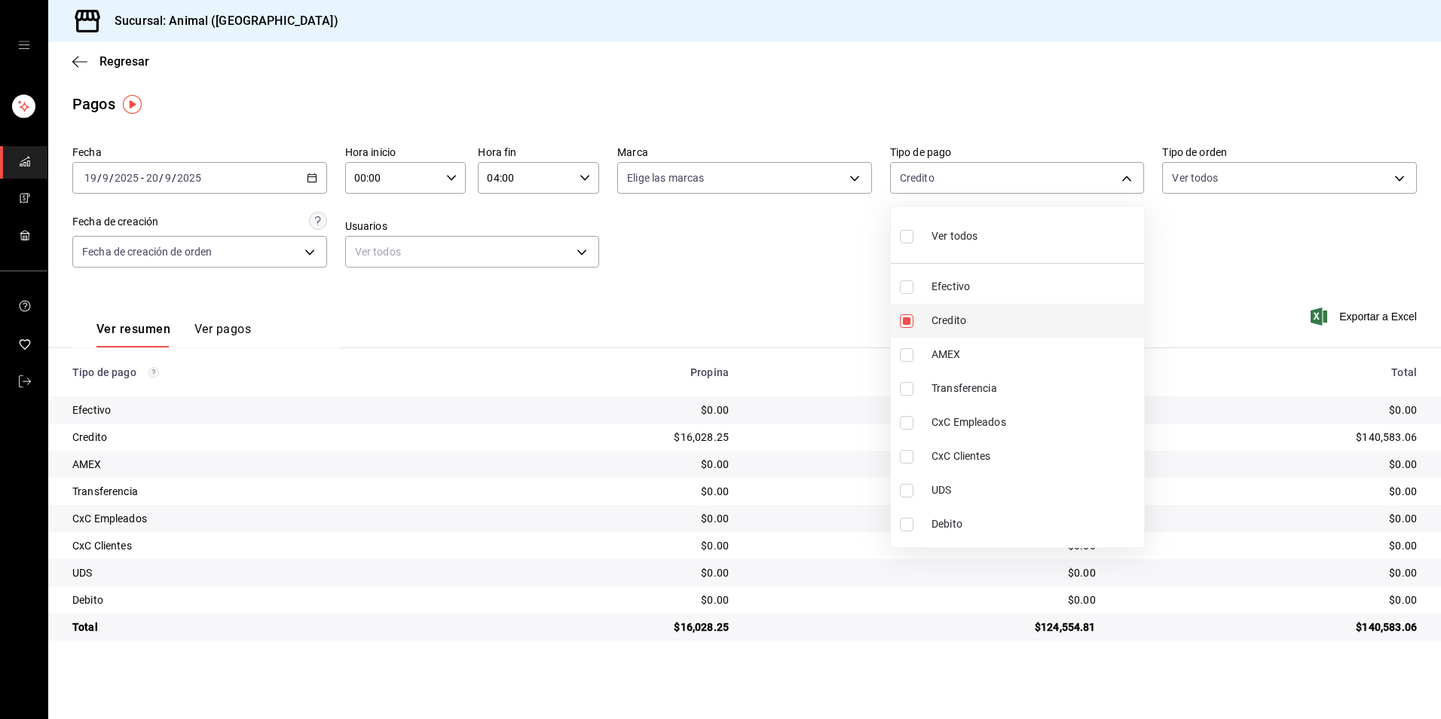
click at [1013, 322] on span "Credito" at bounding box center [1034, 321] width 206 height 16
checkbox input "false"
click at [1034, 316] on span "Credito" at bounding box center [1034, 321] width 206 height 16
type input "235ce608-f464-428a-9a71-314f665367d1"
checkbox input "true"
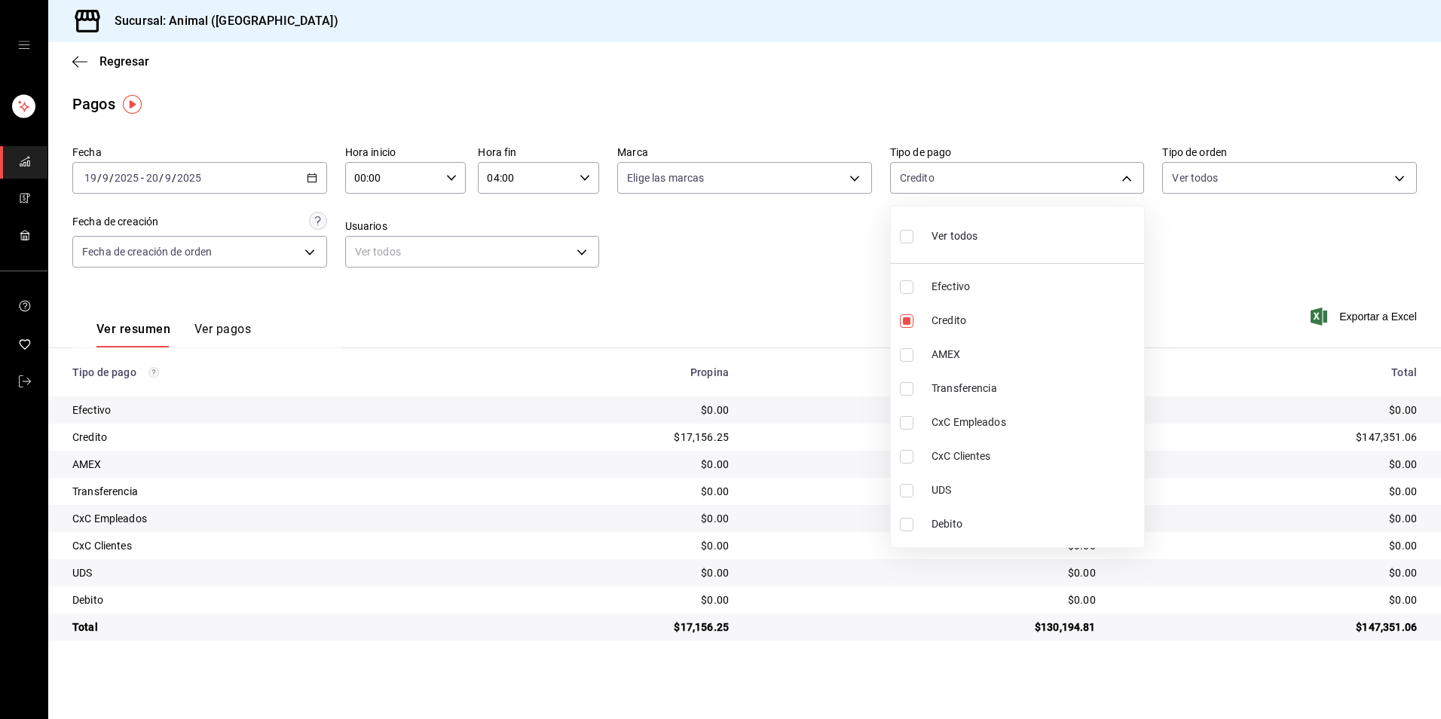
click at [1064, 507] on li "Debito" at bounding box center [1017, 524] width 253 height 34
type input "235ce608-f464-428a-9a71-314f665367d1,c7b29183-a811-4137-9cfa-21a61cd2bc4a"
checkbox input "true"
click at [1064, 508] on li "Debito" at bounding box center [1017, 524] width 253 height 34
type input "235ce608-f464-428a-9a71-314f665367d1"
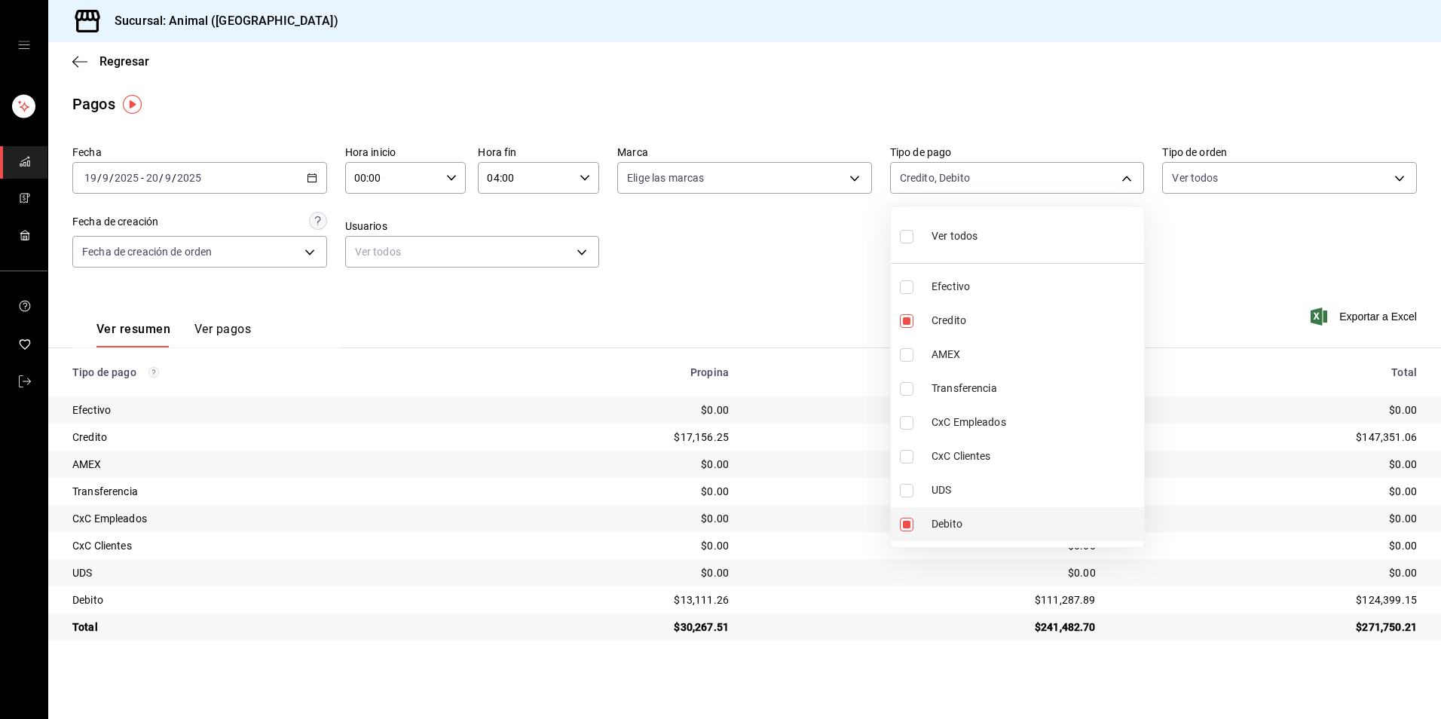
checkbox input "false"
click at [1053, 326] on span "Credito" at bounding box center [1034, 321] width 206 height 16
checkbox input "false"
click at [982, 325] on span "Credito" at bounding box center [1034, 321] width 206 height 16
type input "235ce608-f464-428a-9a71-314f665367d1"
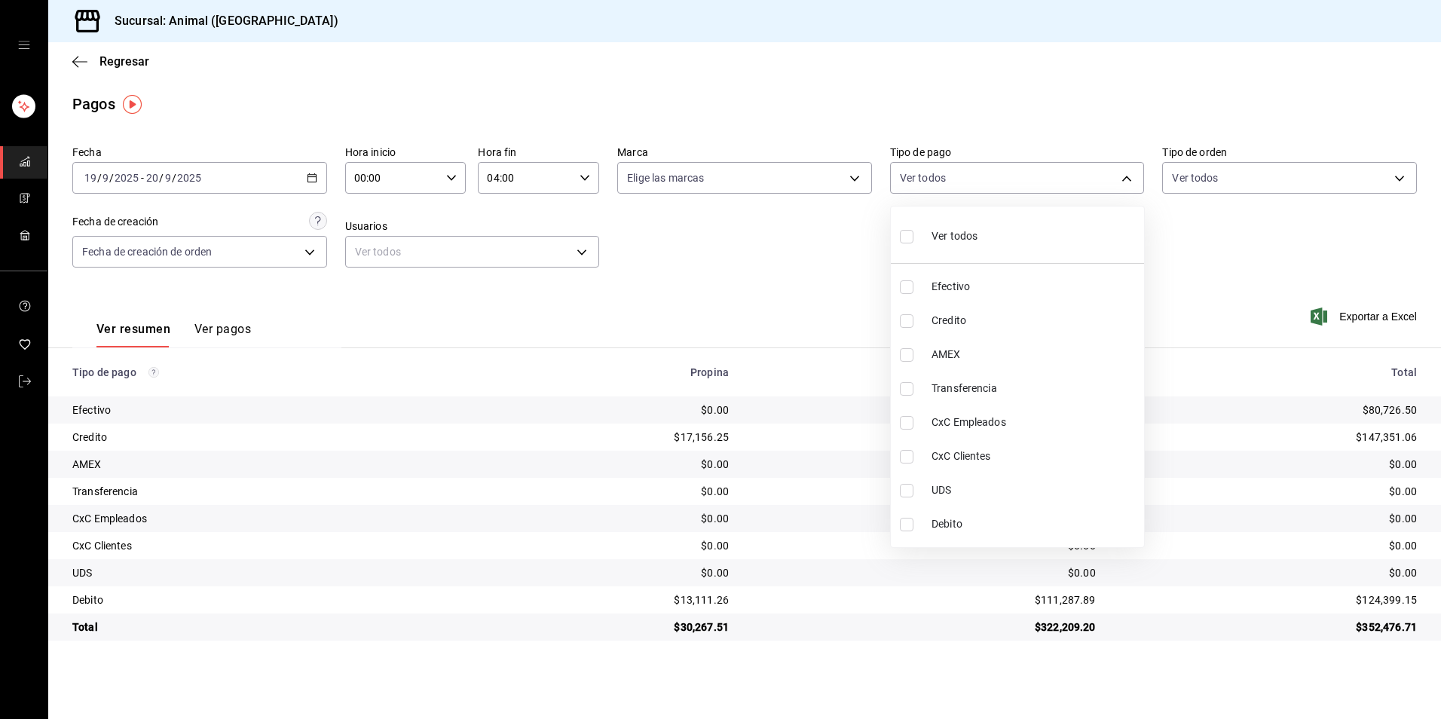
checkbox input "true"
click at [991, 521] on span "Debito" at bounding box center [1034, 524] width 206 height 16
type input "235ce608-f464-428a-9a71-314f665367d1,c7b29183-a811-4137-9cfa-21a61cd2bc4a"
checkbox input "true"
click at [944, 521] on span "Debito" at bounding box center [1034, 524] width 206 height 16
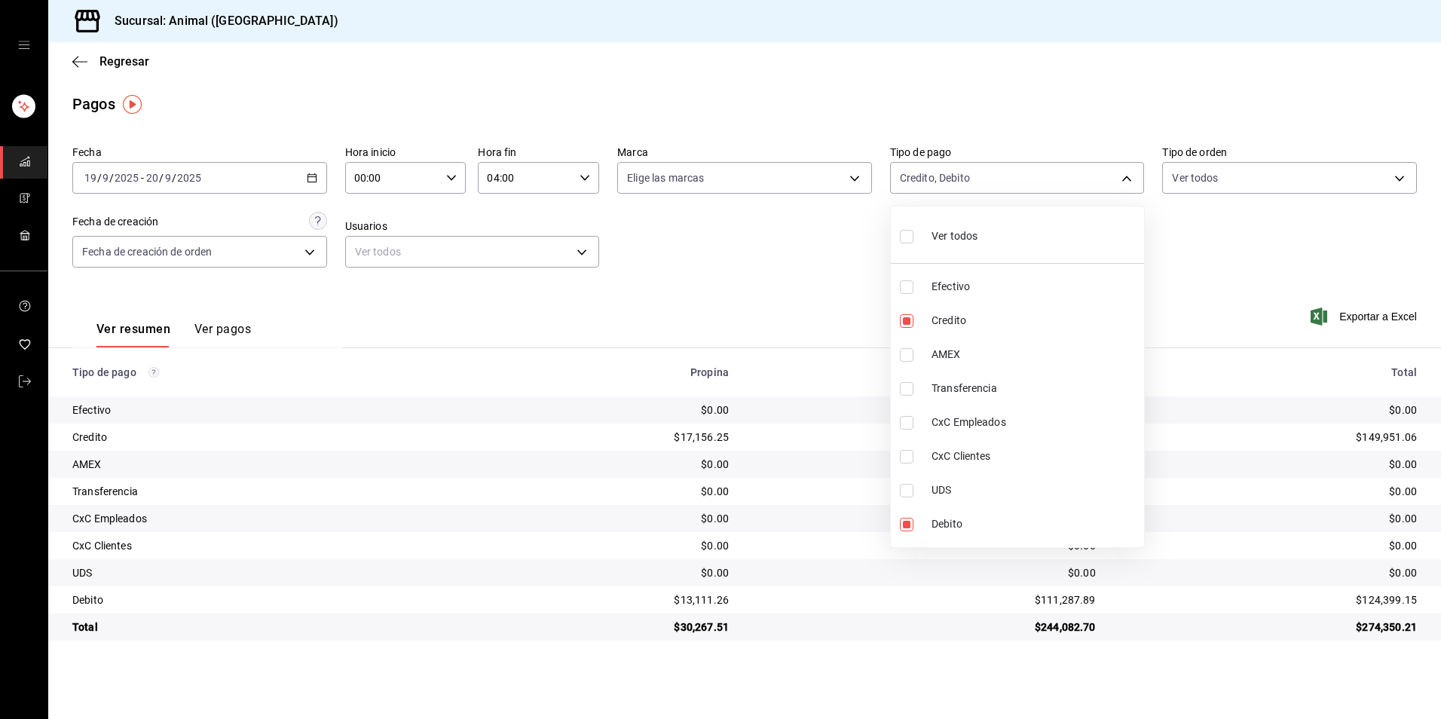
type input "235ce608-f464-428a-9a71-314f665367d1"
checkbox input "false"
click at [965, 313] on span "Credito" at bounding box center [1034, 321] width 206 height 16
checkbox input "false"
click at [754, 304] on div at bounding box center [720, 359] width 1441 height 719
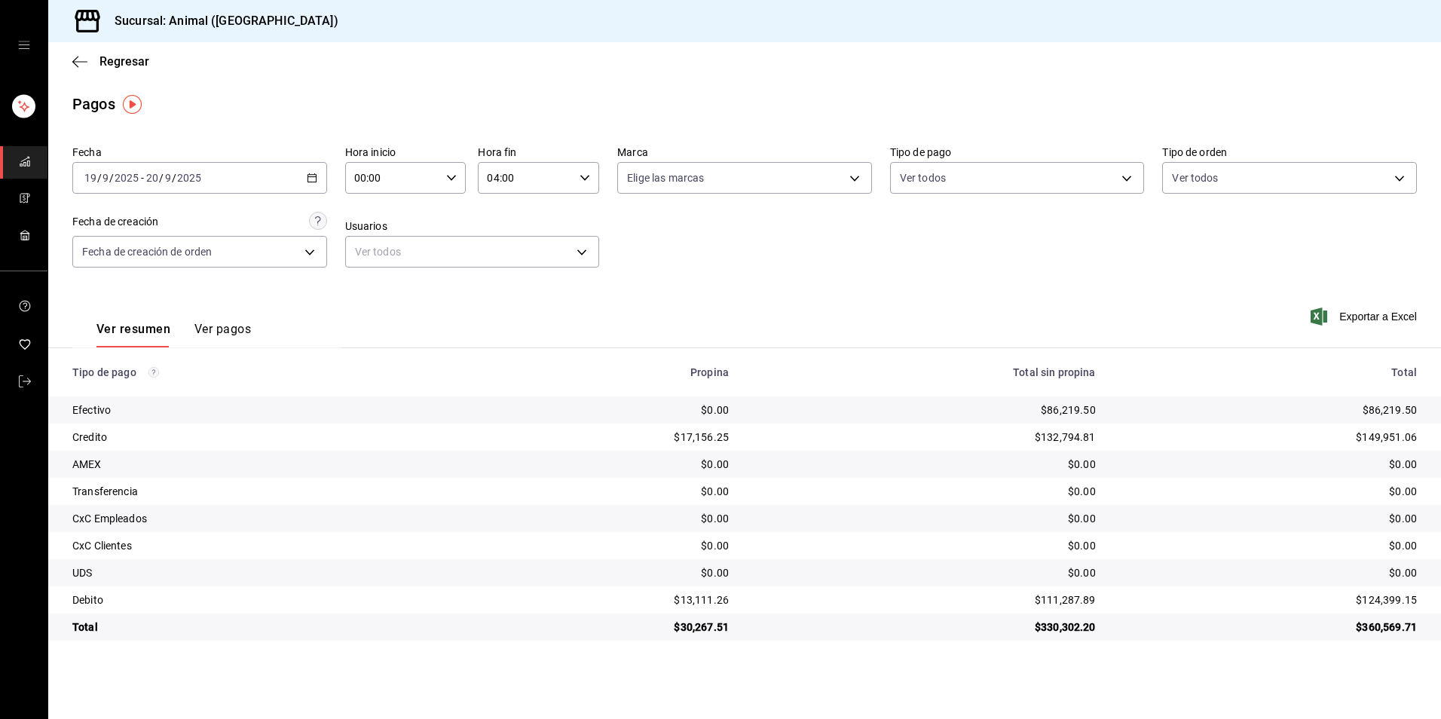
click at [314, 182] on \(Stroke\) "button" at bounding box center [311, 178] width 9 height 8
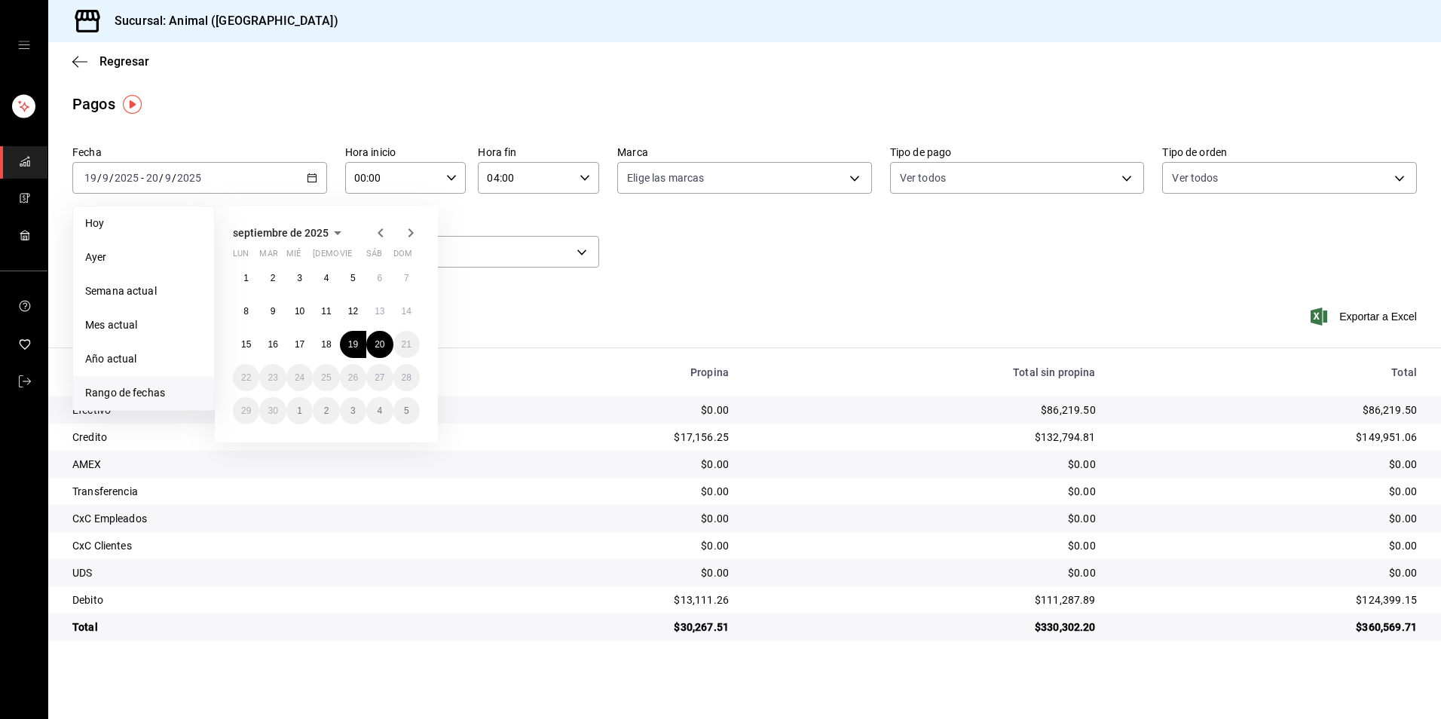
click at [616, 332] on div "Ver resumen Ver pagos Exportar a Excel" at bounding box center [744, 326] width 1393 height 80
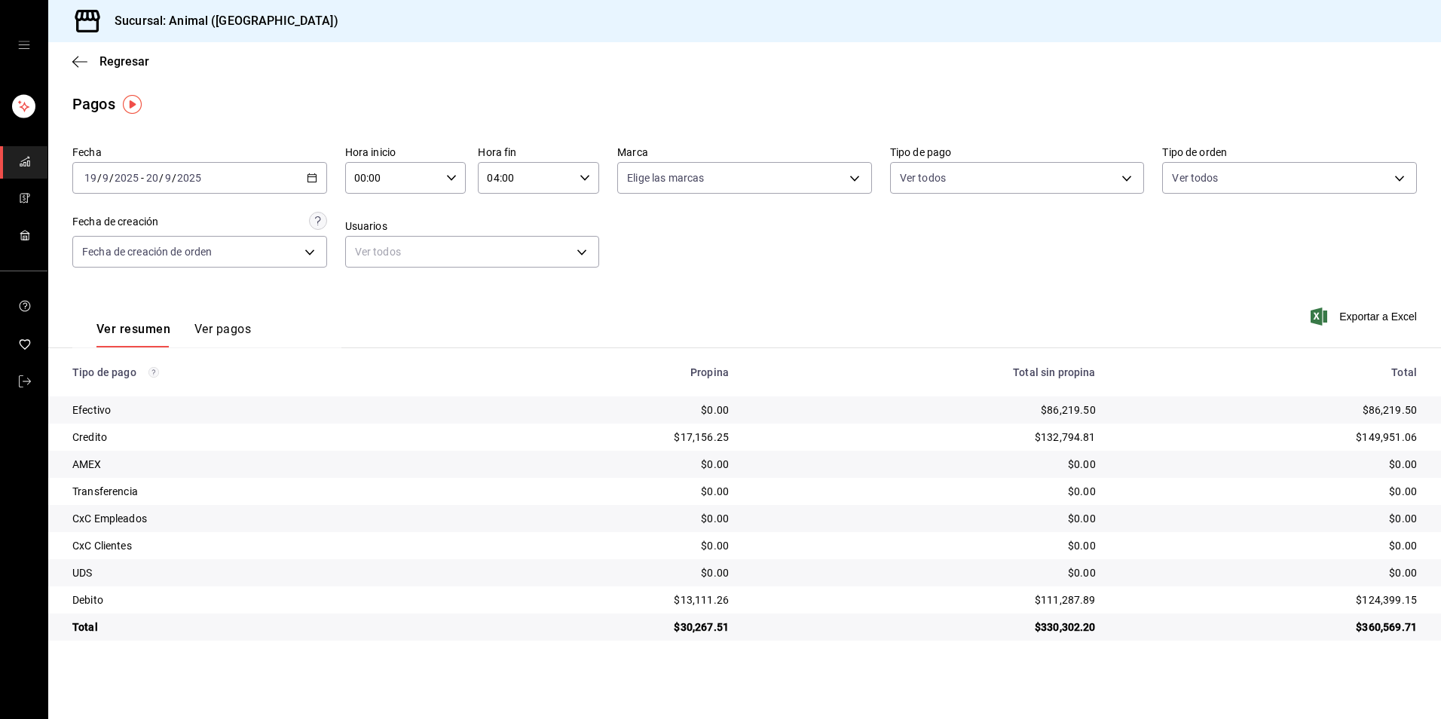
click at [430, 170] on input "00:00" at bounding box center [393, 178] width 96 height 30
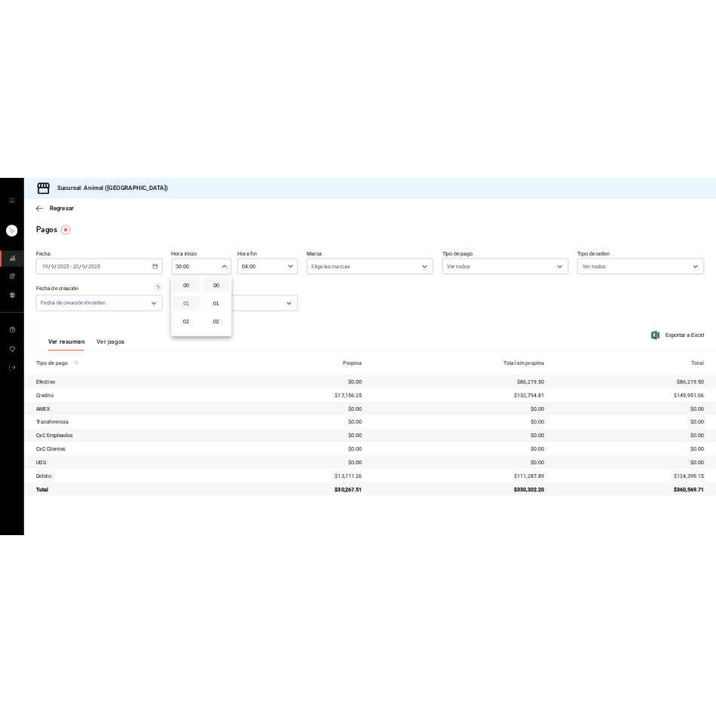
scroll to position [75, 0]
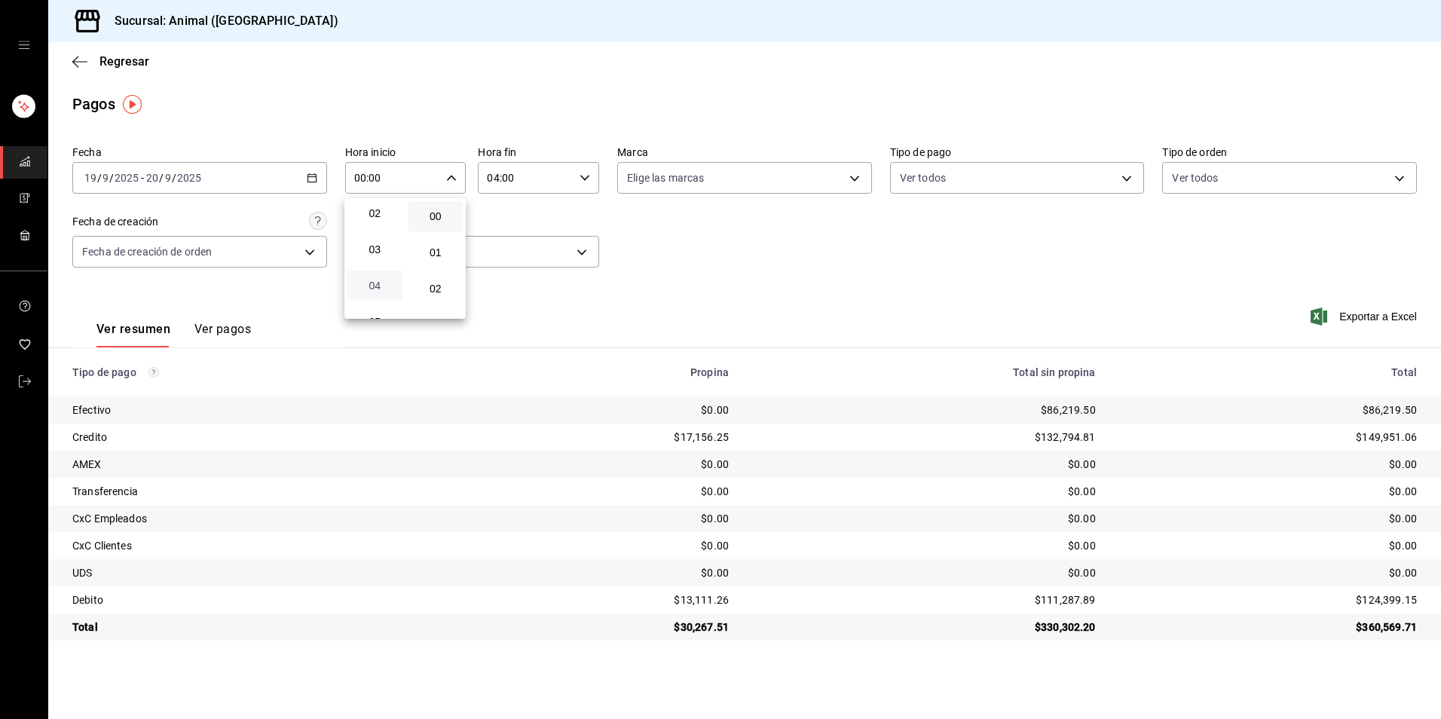
click at [372, 283] on span "04" at bounding box center [374, 286] width 37 height 12
type input "04:00"
click at [892, 269] on div at bounding box center [720, 359] width 1441 height 719
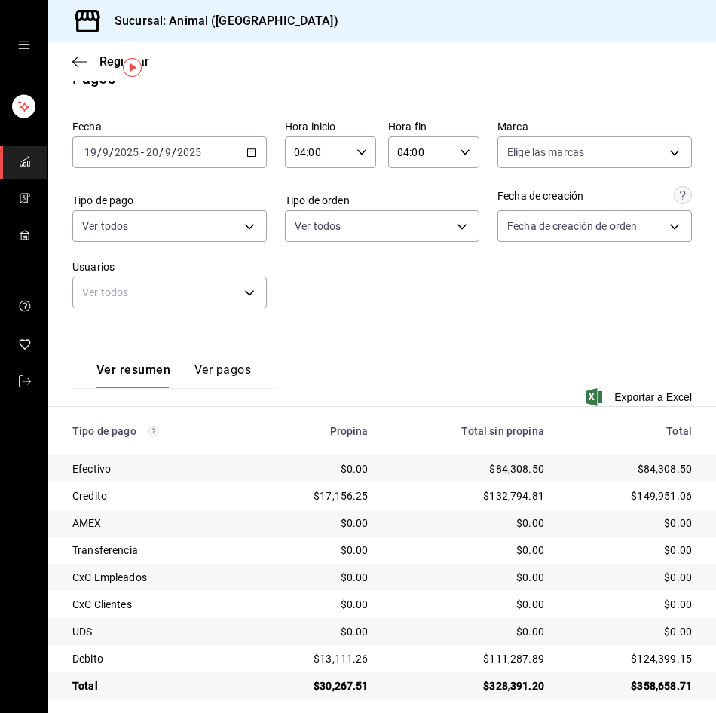
scroll to position [37, 0]
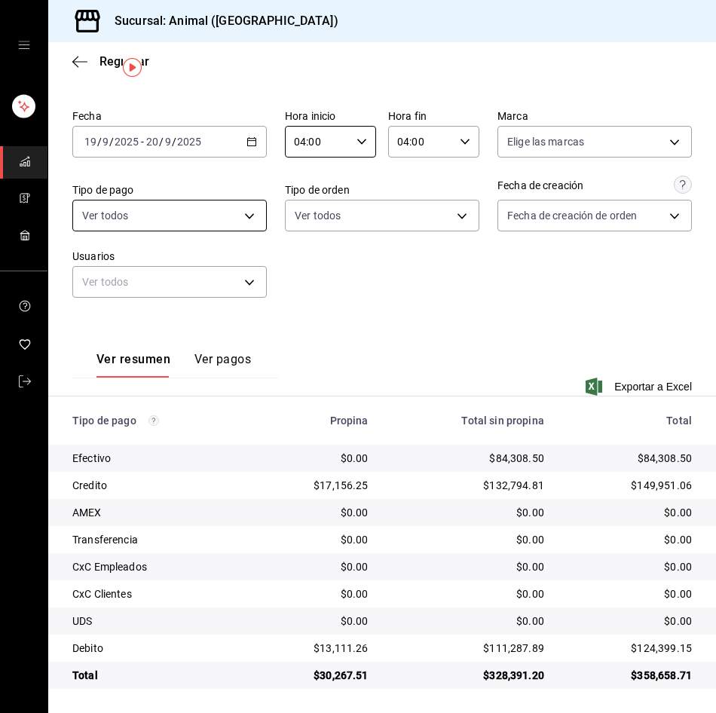
click at [257, 213] on body "Sucursal: Animal (Tijuana) Regresar Pagos Fecha [DATE] [DATE] - [DATE] [DATE] H…" at bounding box center [358, 356] width 716 height 713
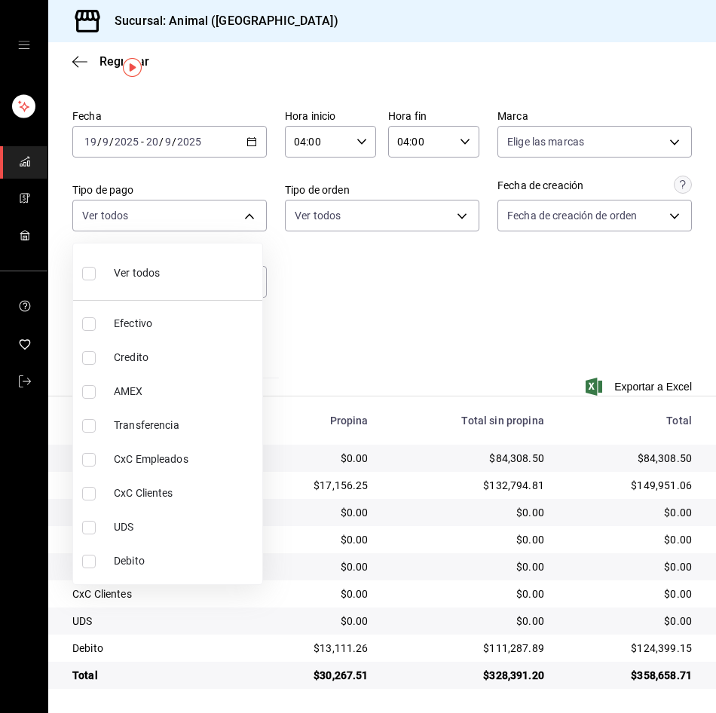
click at [157, 562] on span "Debito" at bounding box center [185, 561] width 142 height 16
type input "c7b29183-a811-4137-9cfa-21a61cd2bc4a"
checkbox input "true"
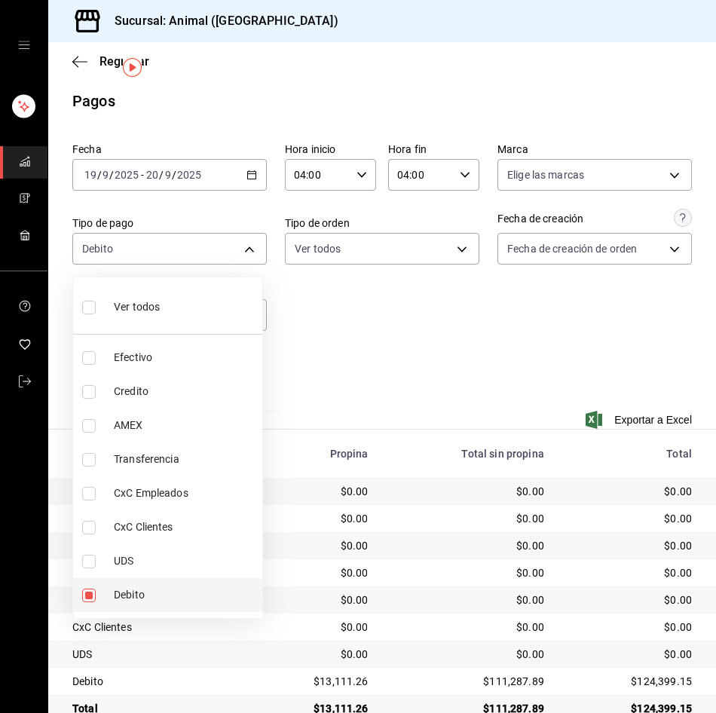
scroll to position [37, 0]
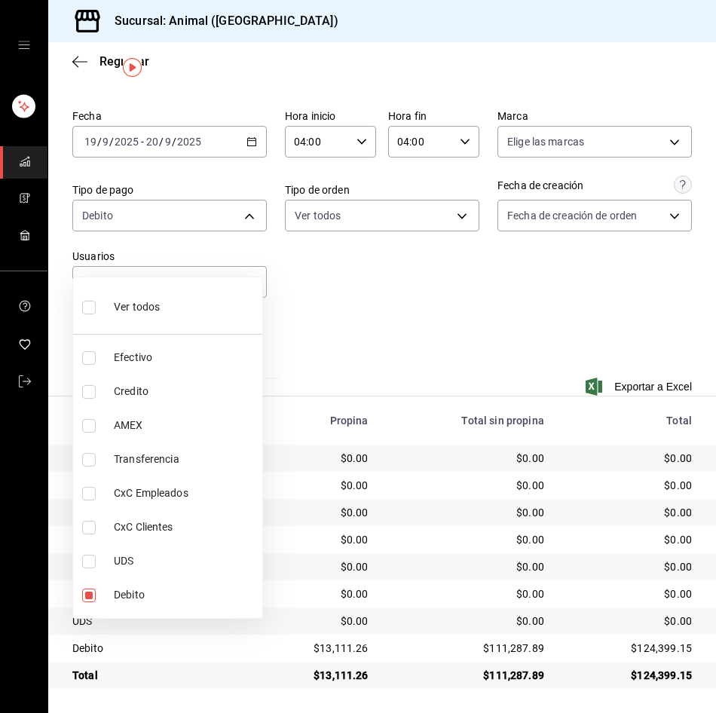
click at [190, 384] on span "Credito" at bounding box center [185, 392] width 142 height 16
type input "c7b29183-a811-4137-9cfa-21a61cd2bc4a,235ce608-f464-428a-9a71-314f665367d1"
checkbox input "true"
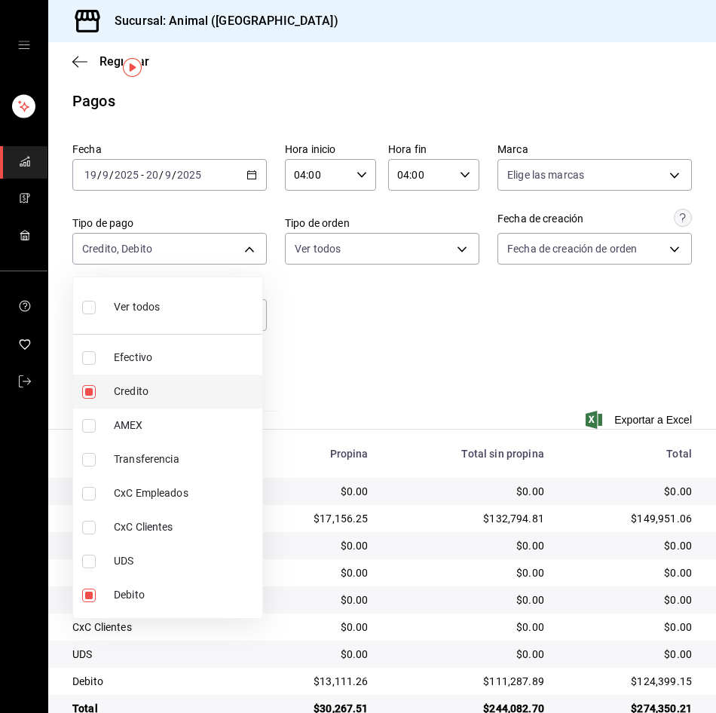
scroll to position [37, 0]
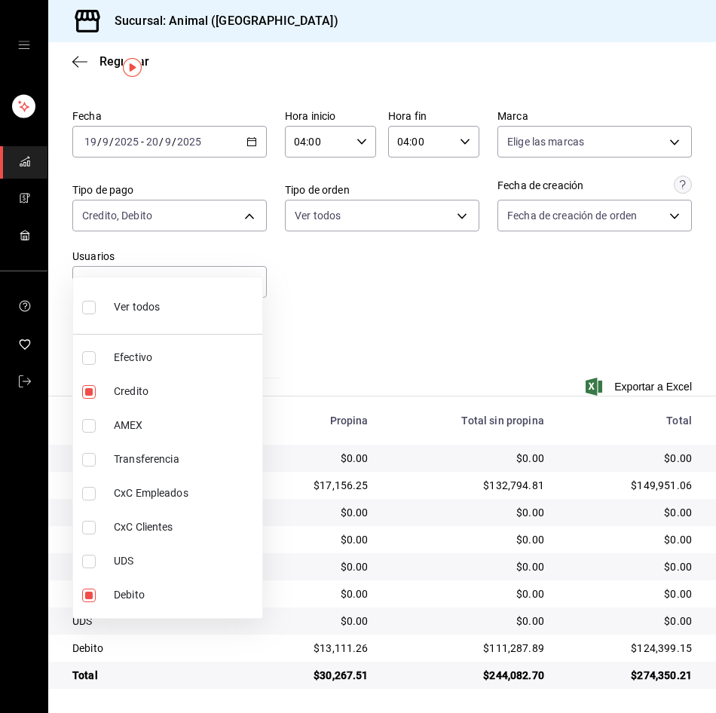
click at [164, 313] on li "Ver todos" at bounding box center [167, 305] width 189 height 44
type input "b84c62b8-b02c-4970-ab2e-e166616419f2,235ce608-f464-428a-9a71-314f665367d1,53567…"
checkbox input "true"
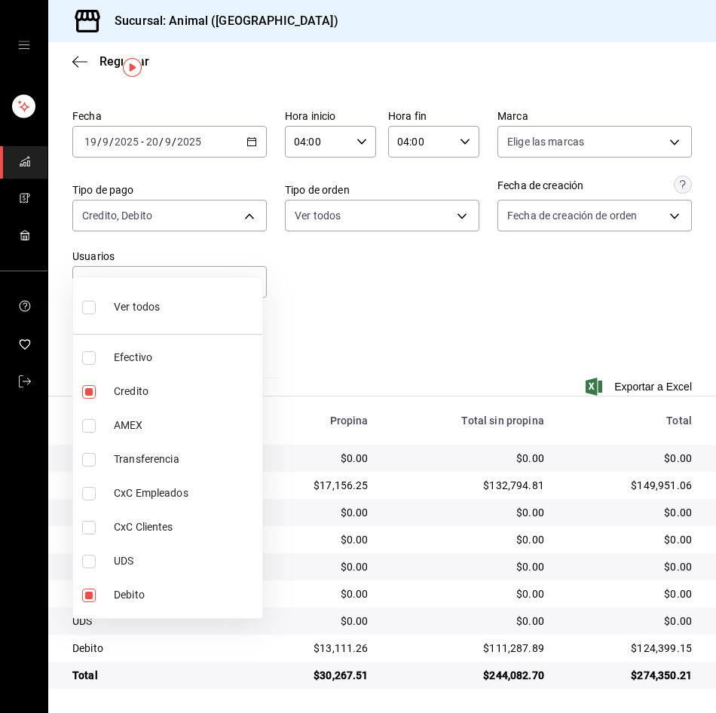
checkbox input "true"
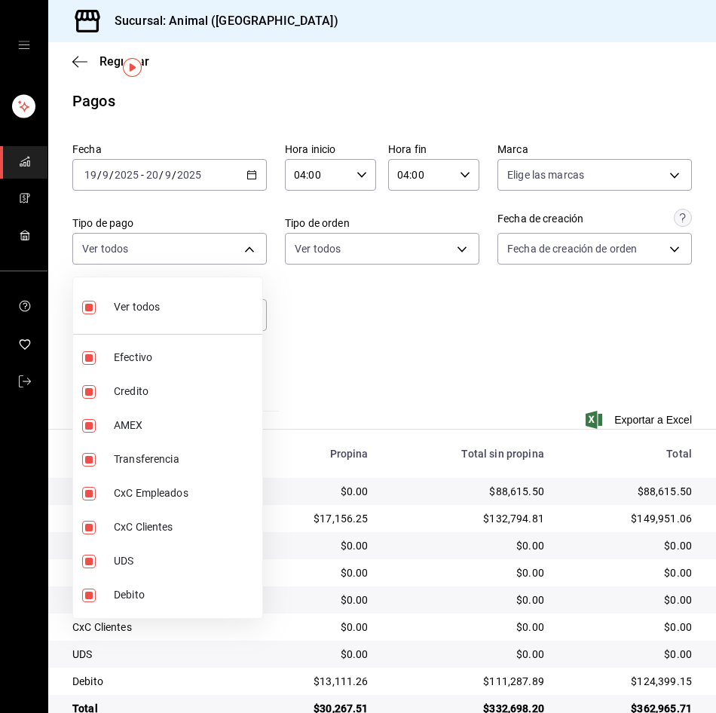
scroll to position [37, 0]
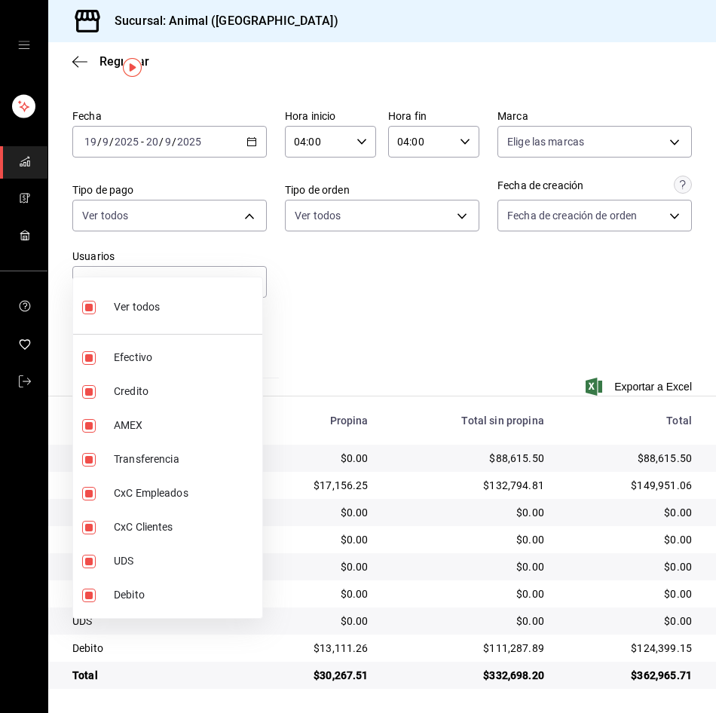
click at [149, 306] on span "Ver todos" at bounding box center [137, 307] width 46 height 16
checkbox input "false"
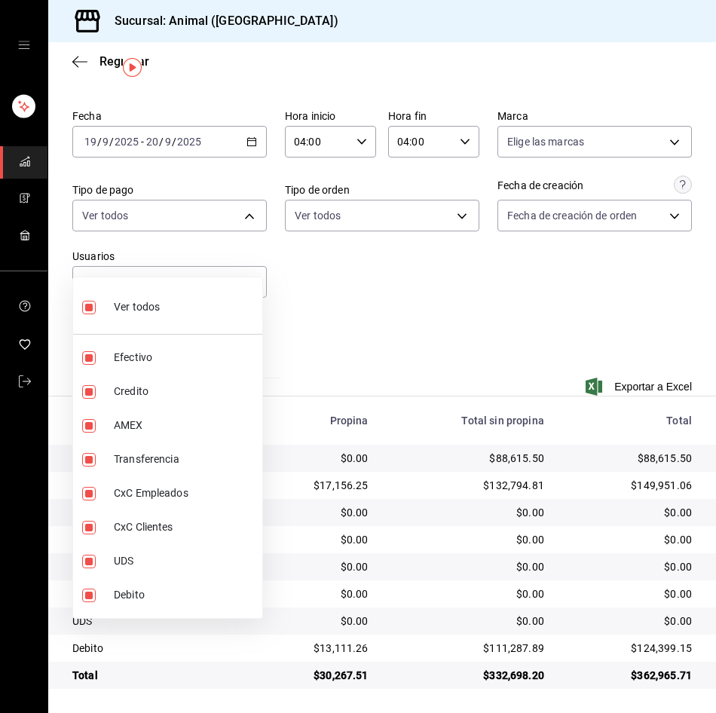
checkbox input "false"
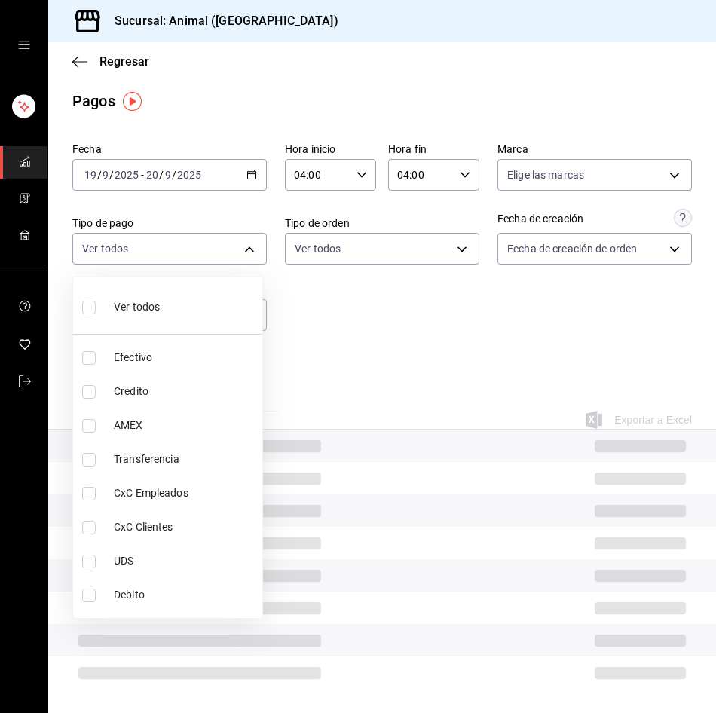
click at [149, 306] on span "Ver todos" at bounding box center [137, 307] width 46 height 16
type input "b84c62b8-b02c-4970-ab2e-e166616419f2,235ce608-f464-428a-9a71-314f665367d1,53567…"
checkbox input "true"
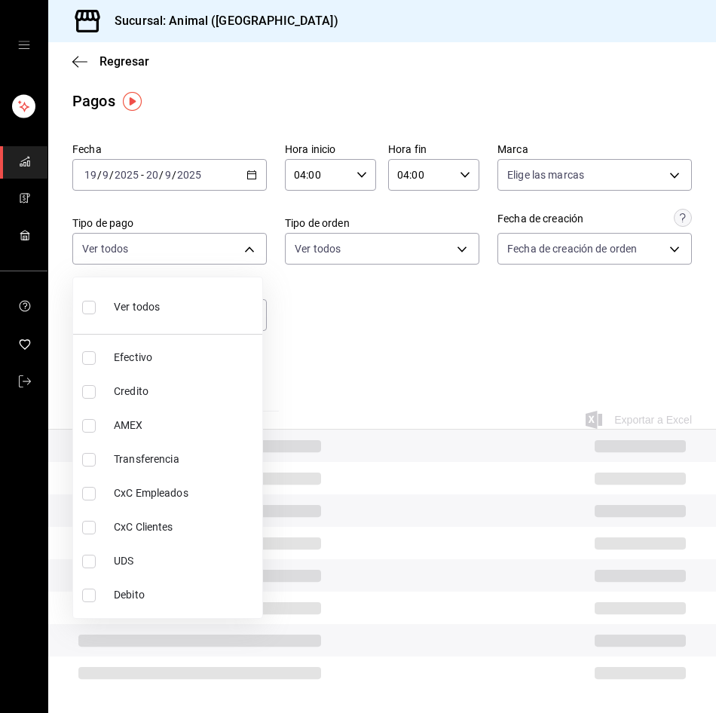
checkbox input "true"
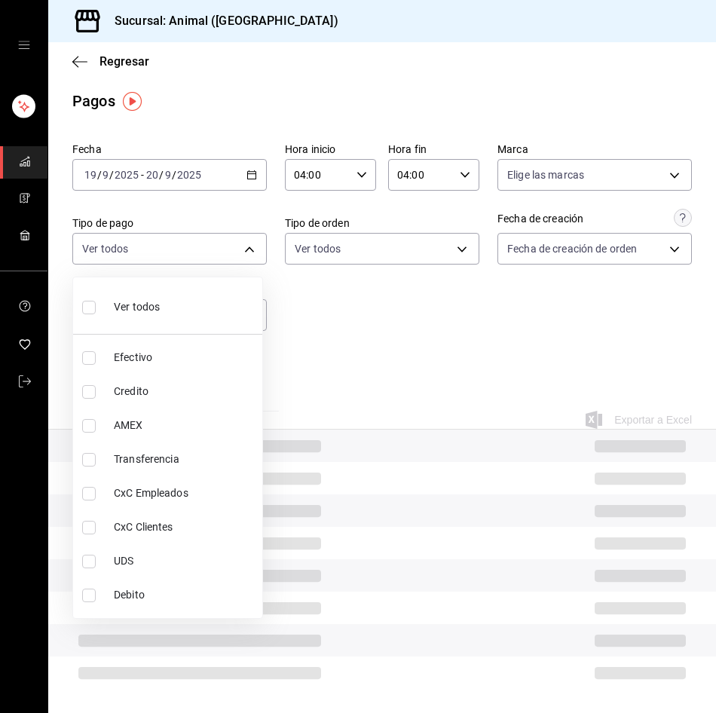
checkbox input "true"
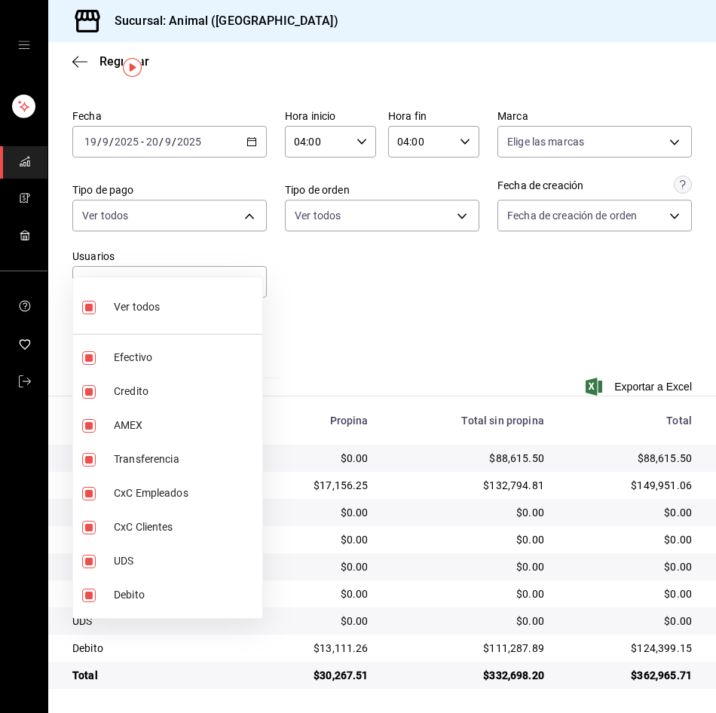
click at [211, 322] on li "Ver todos" at bounding box center [167, 305] width 189 height 44
checkbox input "false"
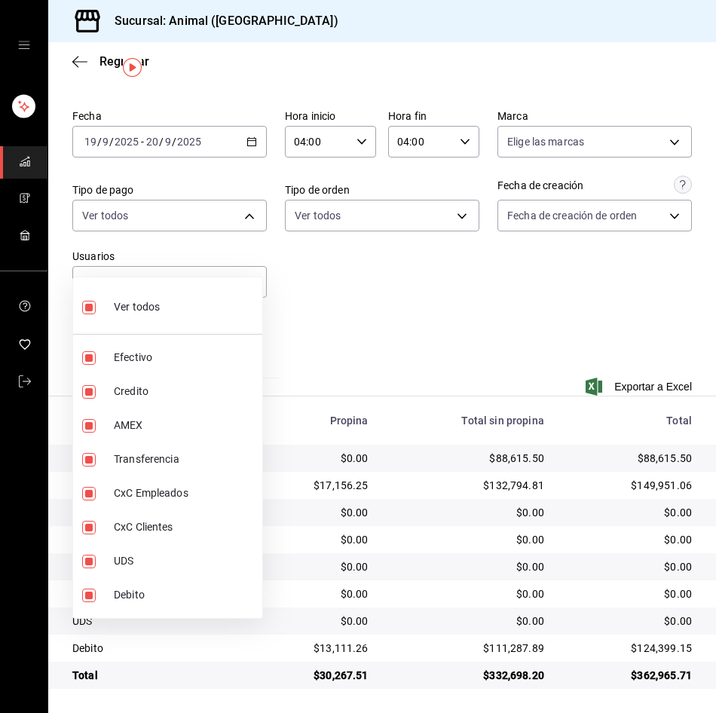
checkbox input "false"
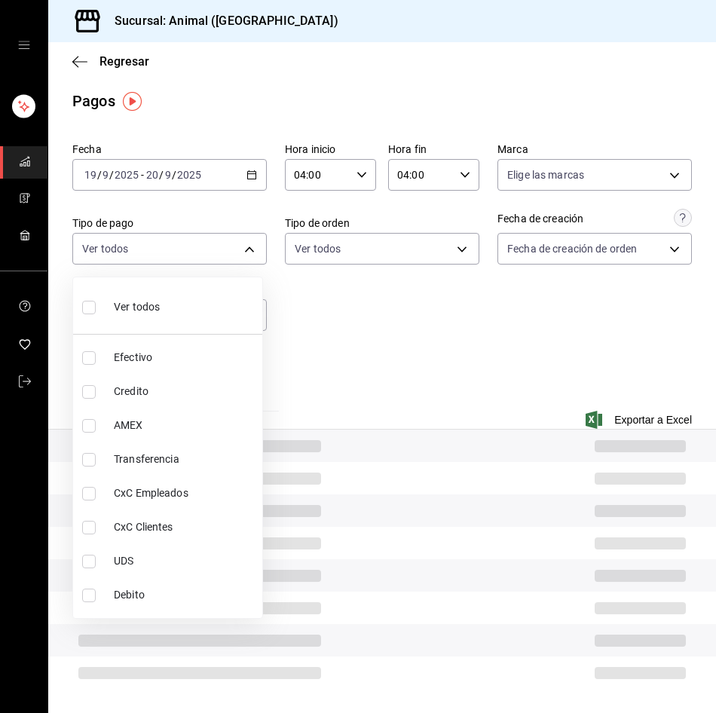
scroll to position [3, 0]
click at [215, 384] on span "Credito" at bounding box center [185, 392] width 142 height 16
type input "235ce608-f464-428a-9a71-314f665367d1"
checkbox input "true"
click at [184, 596] on span "Debito" at bounding box center [185, 595] width 142 height 16
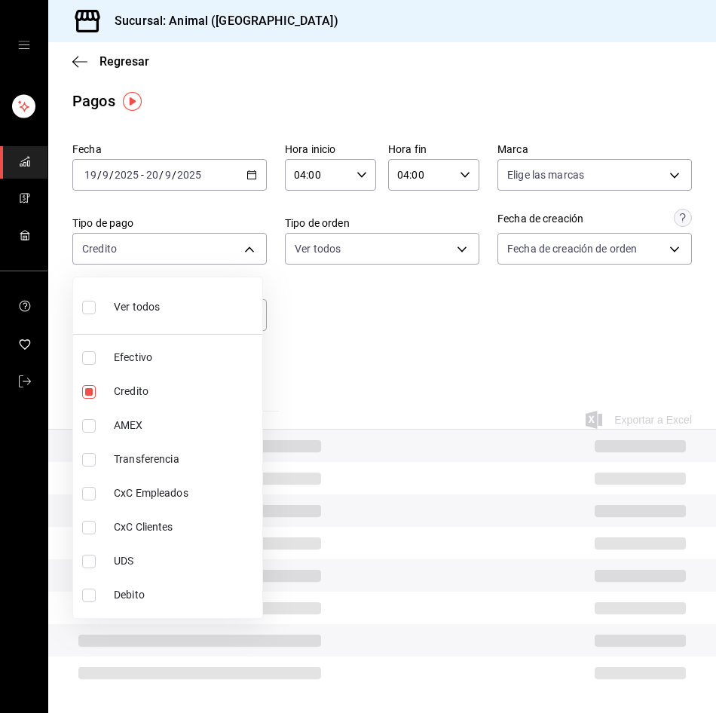
type input "235ce608-f464-428a-9a71-314f665367d1,c7b29183-a811-4137-9cfa-21a61cd2bc4a"
checkbox input "true"
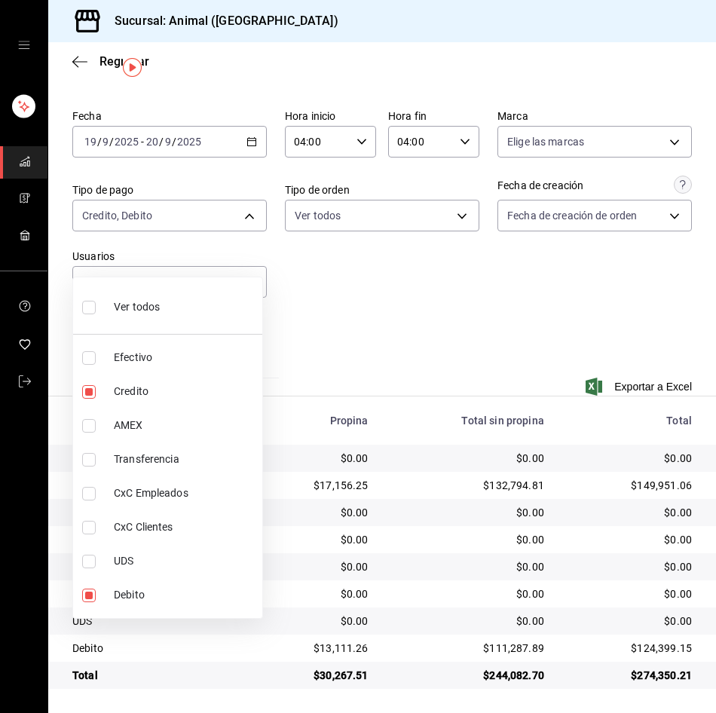
click at [204, 320] on li "Ver todos" at bounding box center [167, 305] width 189 height 44
type input "b84c62b8-b02c-4970-ab2e-e166616419f2,235ce608-f464-428a-9a71-314f665367d1,53567…"
checkbox input "true"
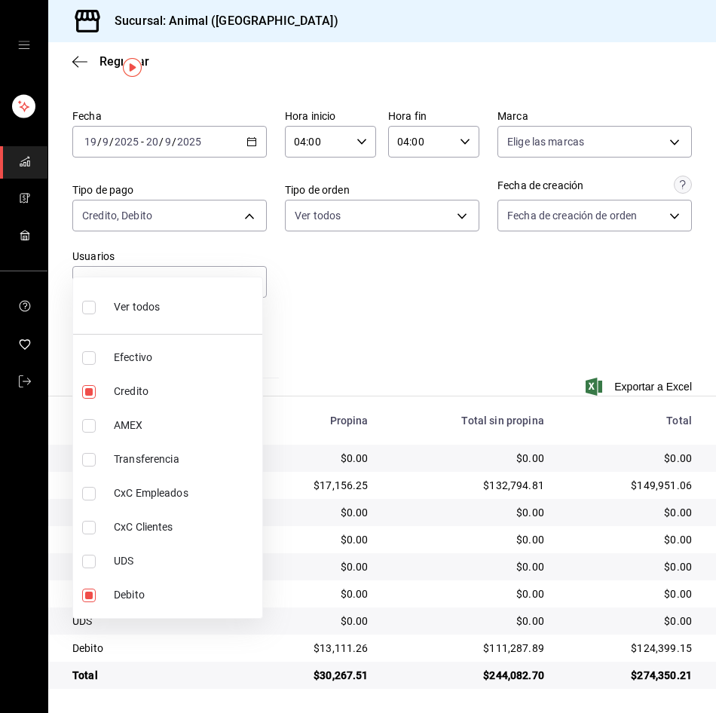
checkbox input "true"
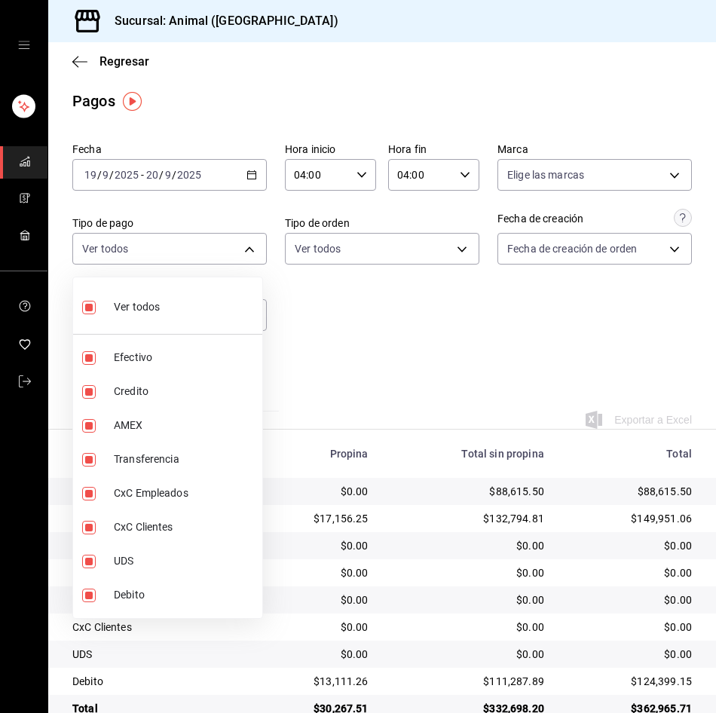
scroll to position [37, 0]
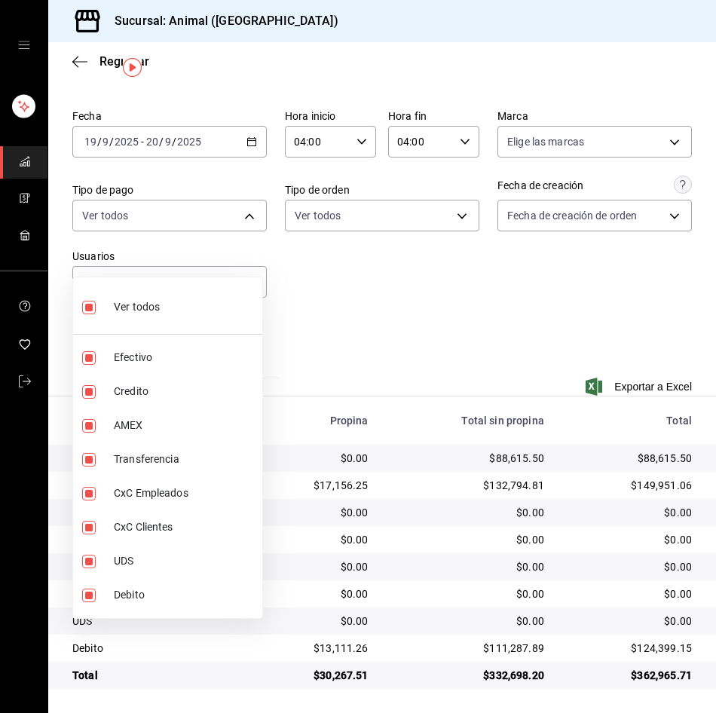
click at [204, 320] on li "Ver todos" at bounding box center [167, 305] width 189 height 44
checkbox input "false"
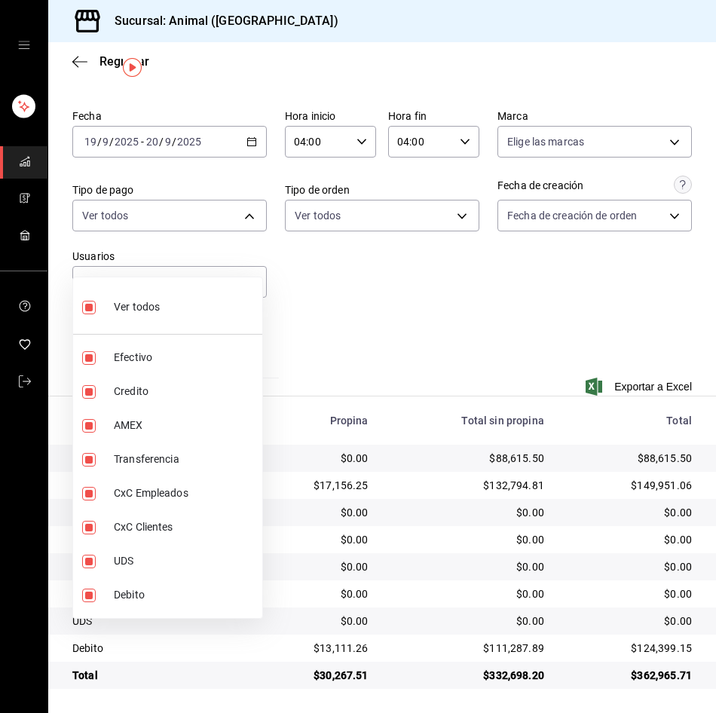
checkbox input "false"
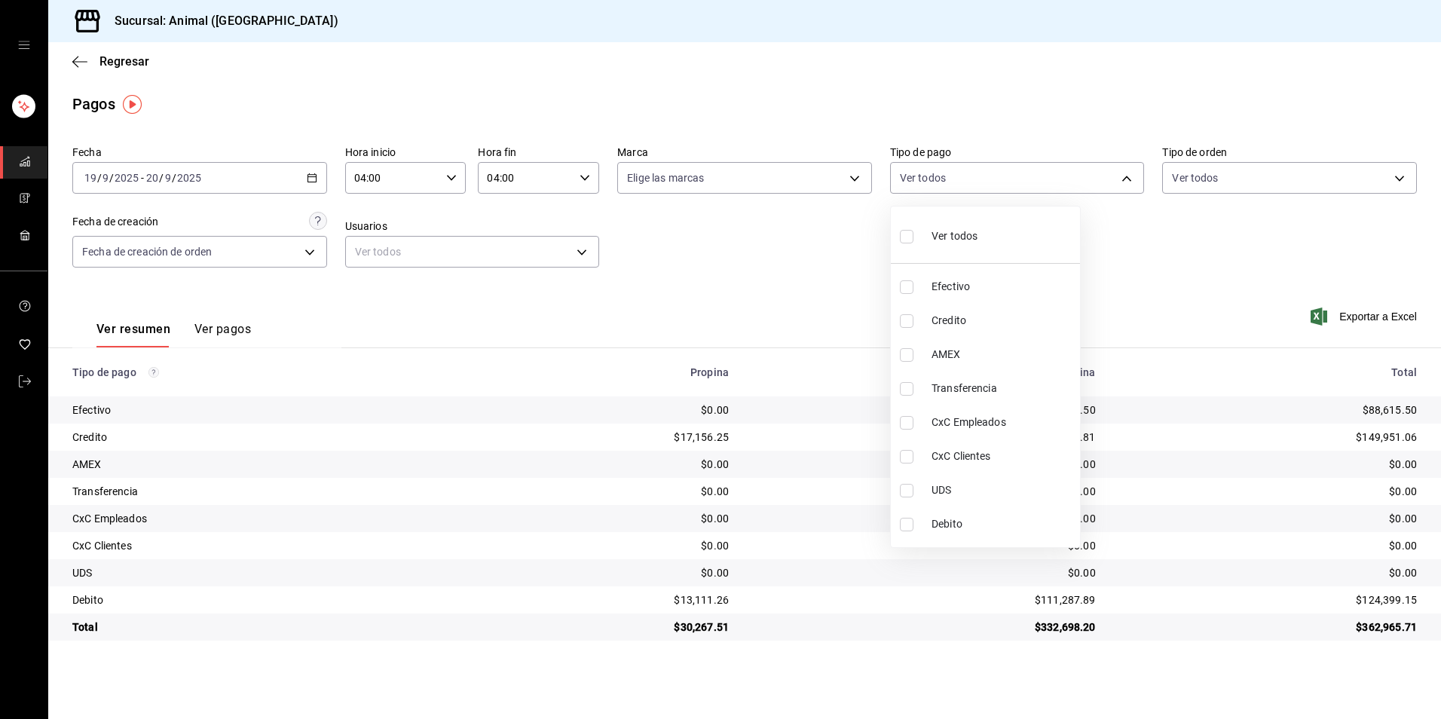
click at [110, 61] on div at bounding box center [720, 359] width 1441 height 719
click at [133, 61] on span "Regresar" at bounding box center [124, 61] width 50 height 14
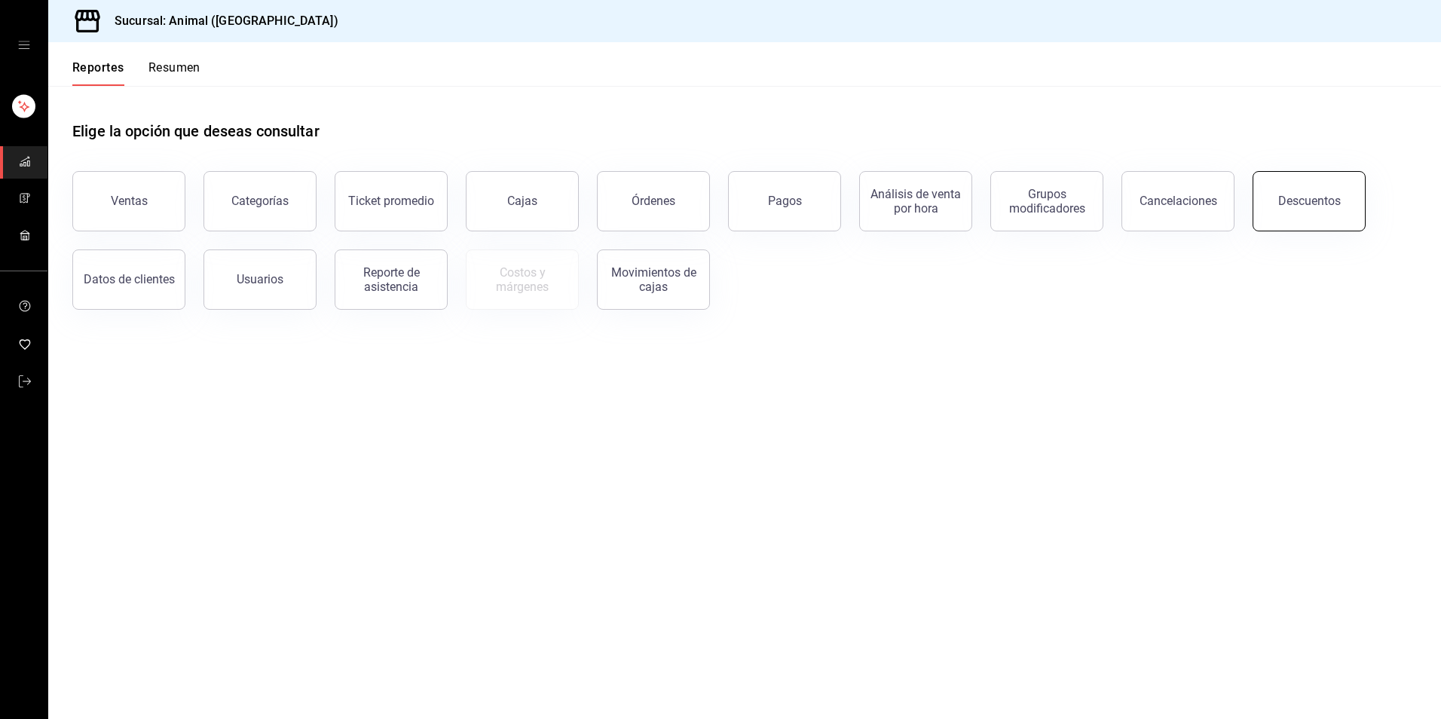
click at [1283, 194] on button "Descuentos" at bounding box center [1308, 201] width 113 height 60
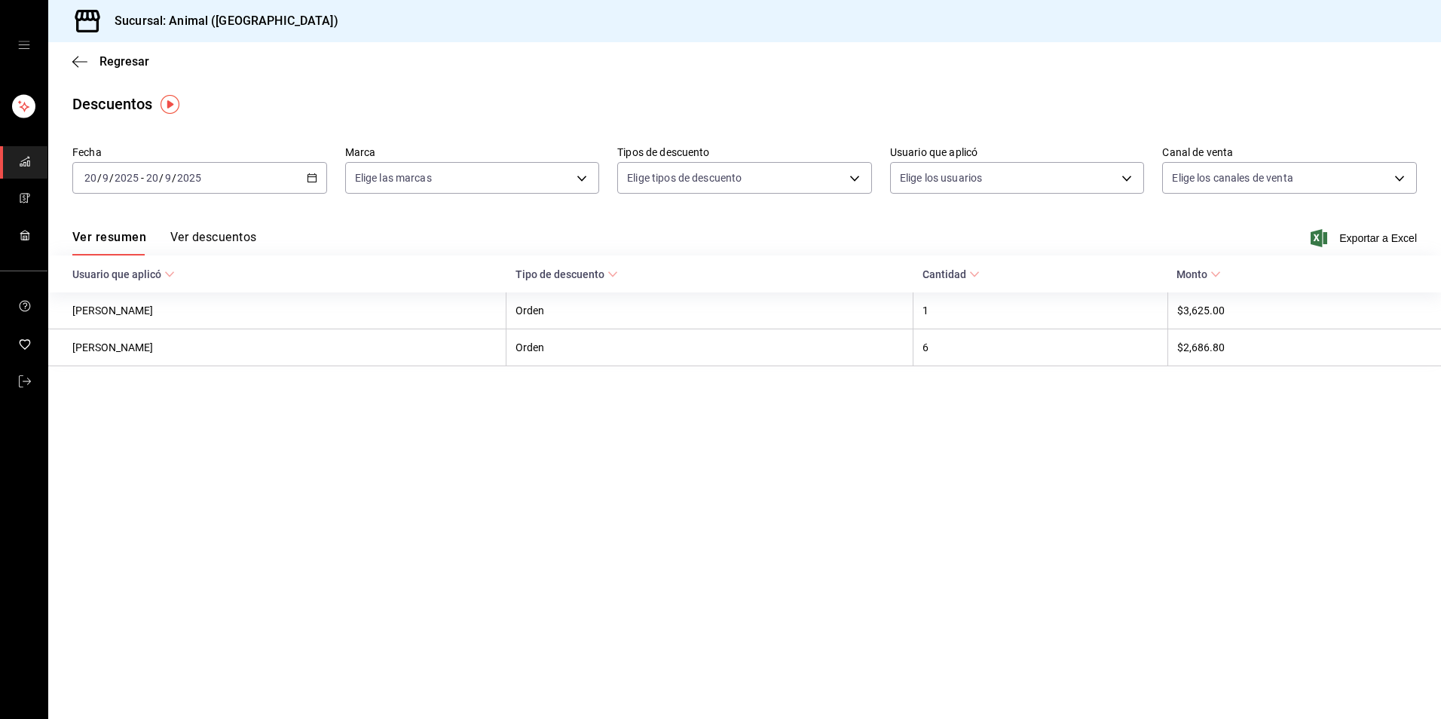
click at [313, 179] on icon "button" at bounding box center [312, 178] width 11 height 11
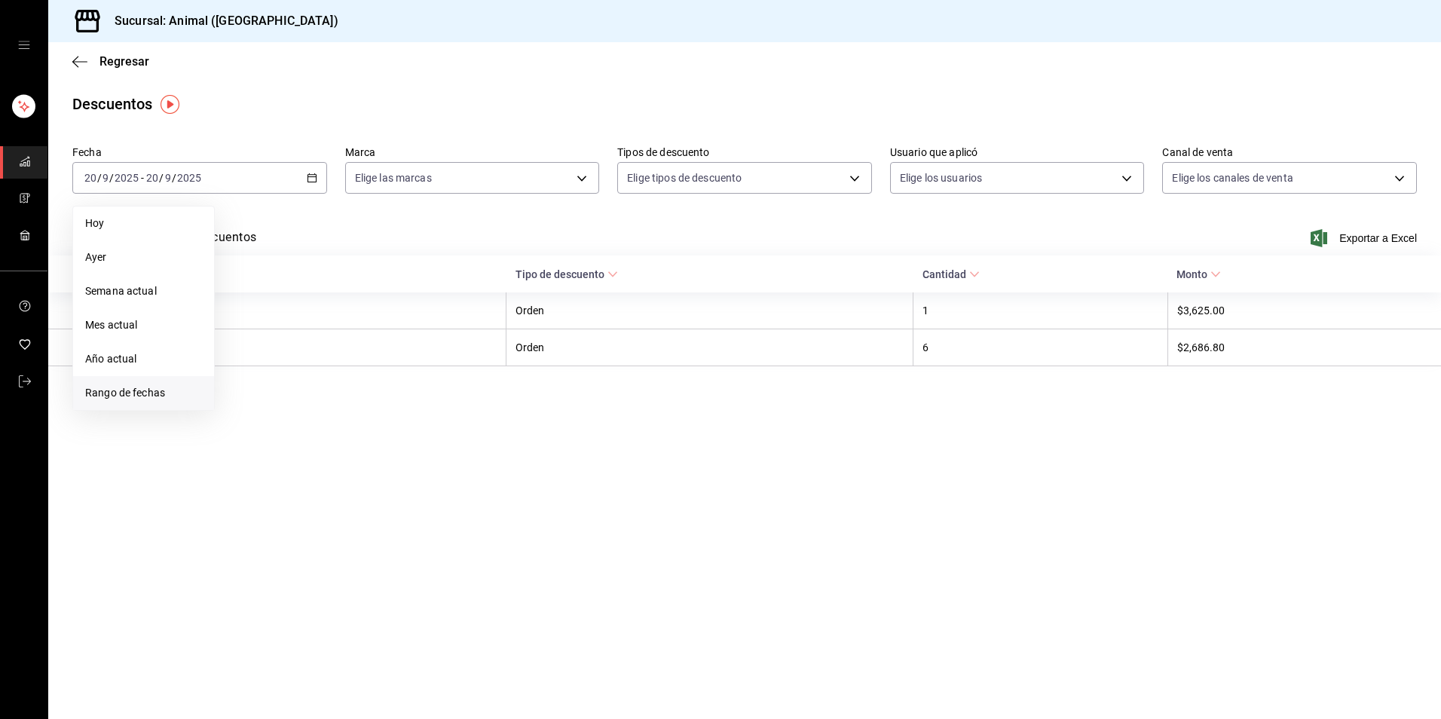
click at [170, 388] on span "Rango de fechas" at bounding box center [143, 393] width 117 height 16
click at [363, 343] on button "19" at bounding box center [353, 344] width 26 height 27
click at [374, 338] on button "20" at bounding box center [379, 344] width 26 height 27
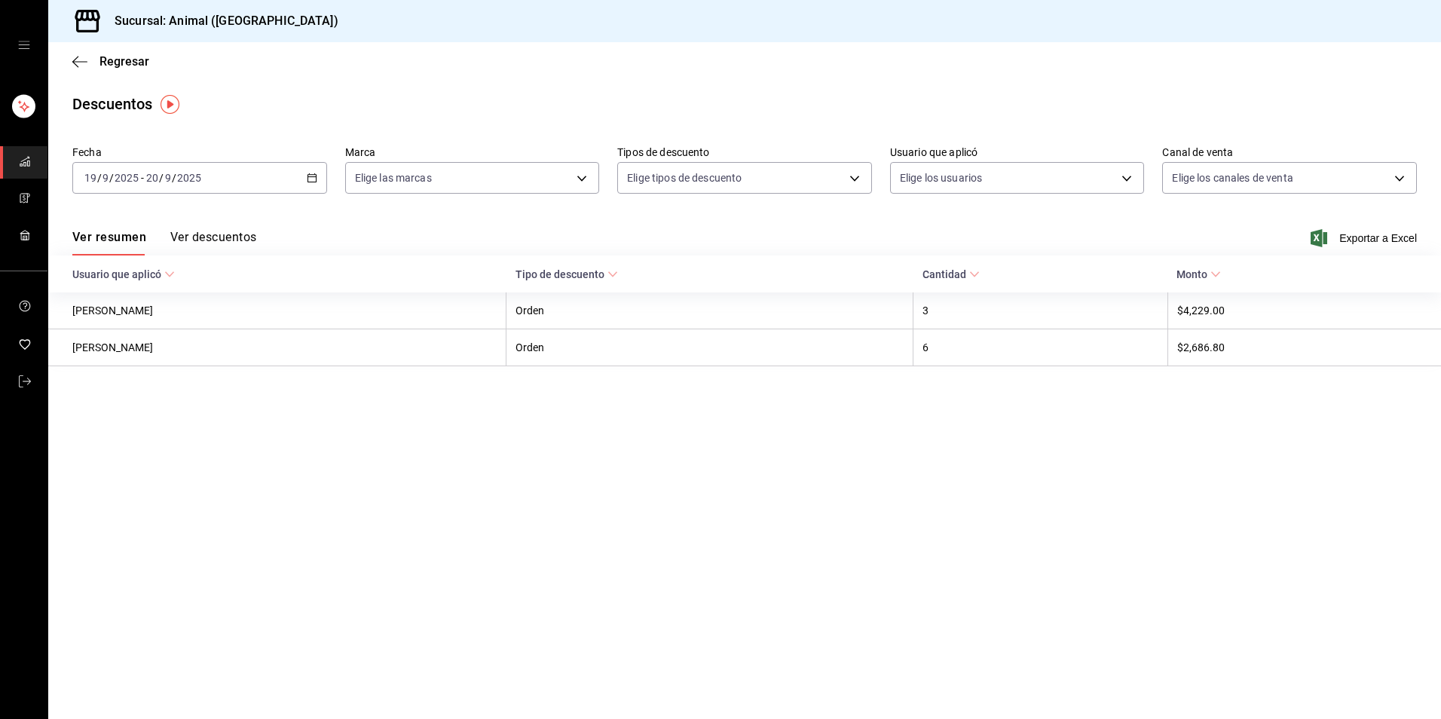
click at [560, 499] on main "Regresar Descuentos Fecha [DATE] [DATE] - [DATE] [DATE] Marca Elige las marcas …" at bounding box center [744, 380] width 1393 height 677
